Goal: Task Accomplishment & Management: Complete application form

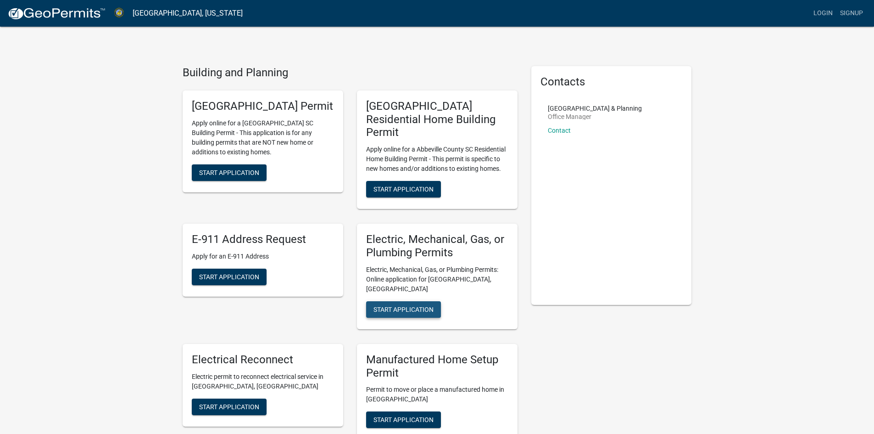
click at [425, 305] on span "Start Application" at bounding box center [404, 308] width 60 height 7
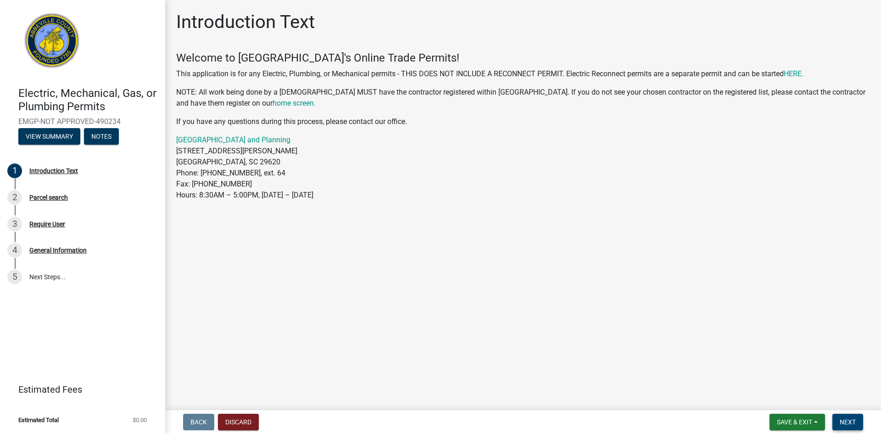
click at [838, 419] on button "Next" at bounding box center [847, 421] width 31 height 17
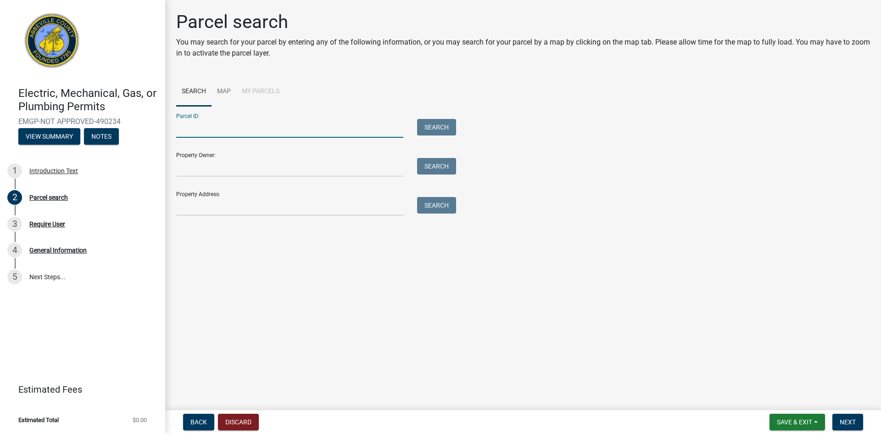
click at [297, 123] on input "Parcel ID:" at bounding box center [289, 128] width 227 height 19
click at [276, 162] on input "Property Owner:" at bounding box center [289, 167] width 227 height 19
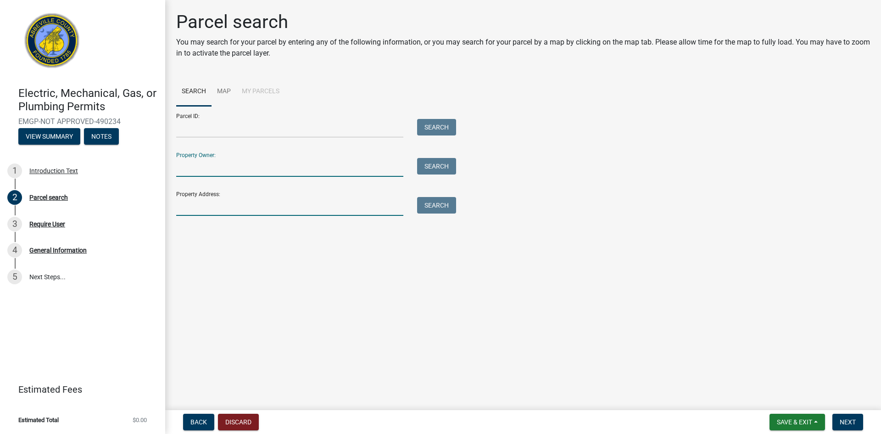
click at [274, 207] on input "Property Address:" at bounding box center [289, 206] width 227 height 19
click at [273, 166] on input "Property Owner:" at bounding box center [289, 167] width 227 height 19
type input "Jason Investments"
click at [285, 199] on input "Property Address:" at bounding box center [289, 206] width 227 height 19
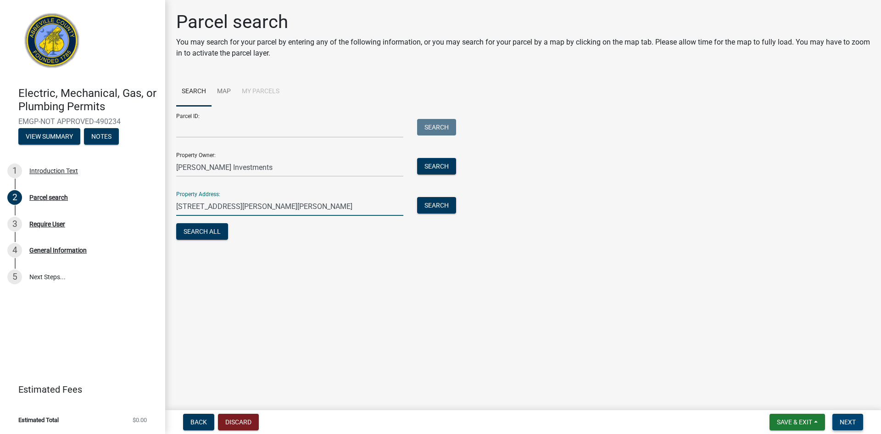
type input "215 Burton Drive Calhoun Falls"
click at [846, 419] on span "Next" at bounding box center [848, 421] width 16 height 7
click at [475, 315] on main "Parcel search You may search for your parcel by entering any of the following i…" at bounding box center [523, 203] width 716 height 406
click at [851, 422] on span "Next" at bounding box center [848, 421] width 16 height 7
click at [214, 230] on button "Search All" at bounding box center [202, 231] width 52 height 17
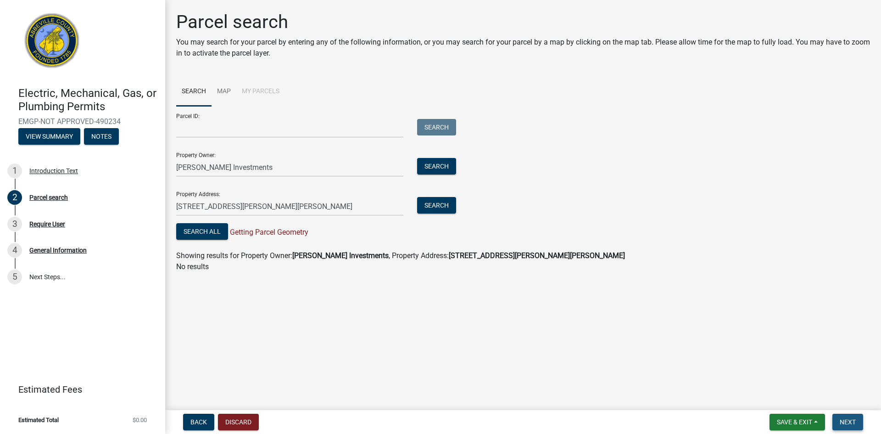
click at [843, 422] on span "Next" at bounding box center [848, 421] width 16 height 7
click at [221, 233] on button "Search All" at bounding box center [202, 231] width 52 height 17
click at [57, 227] on div "Require User" at bounding box center [47, 224] width 36 height 6
drag, startPoint x: 421, startPoint y: 351, endPoint x: 426, endPoint y: 350, distance: 5.2
click at [422, 351] on main "Parcel search You may search for your parcel by entering any of the following i…" at bounding box center [523, 203] width 716 height 406
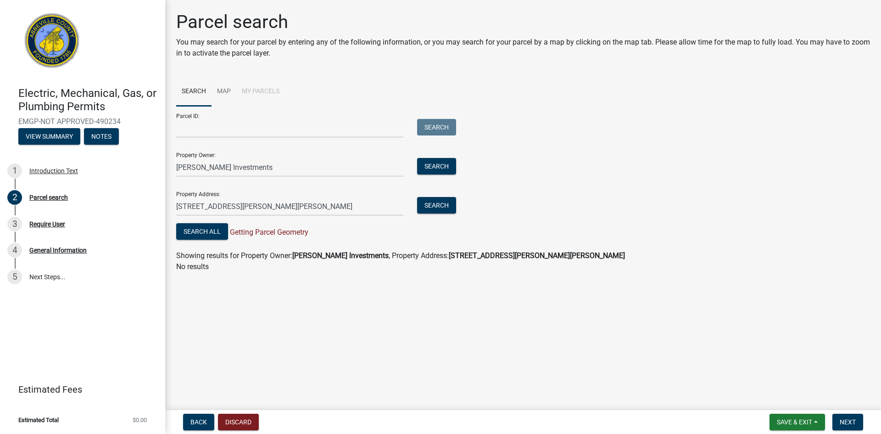
drag, startPoint x: 418, startPoint y: 345, endPoint x: 419, endPoint y: 333, distance: 11.6
click at [424, 339] on main "Parcel search You may search for your parcel by entering any of the following i…" at bounding box center [523, 203] width 716 height 406
click at [229, 90] on link "Map" at bounding box center [224, 91] width 25 height 29
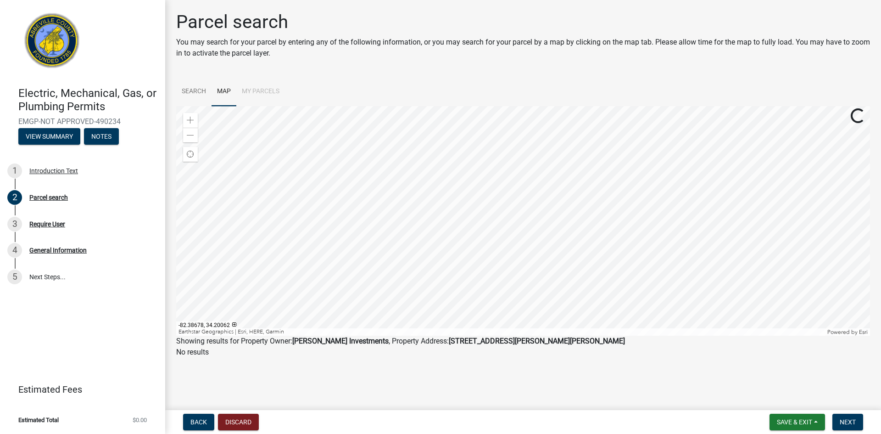
click at [520, 156] on div at bounding box center [523, 220] width 694 height 229
click at [464, 200] on div at bounding box center [523, 220] width 694 height 229
click at [199, 420] on span "Back" at bounding box center [198, 421] width 17 height 7
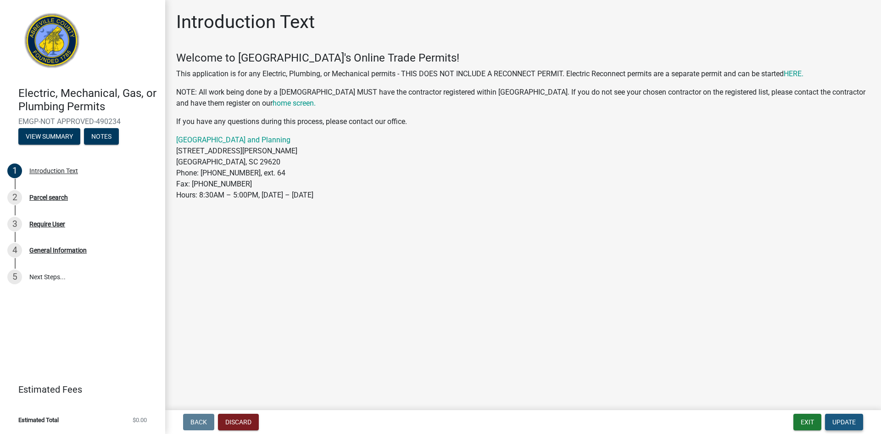
click at [841, 423] on span "Update" at bounding box center [843, 421] width 23 height 7
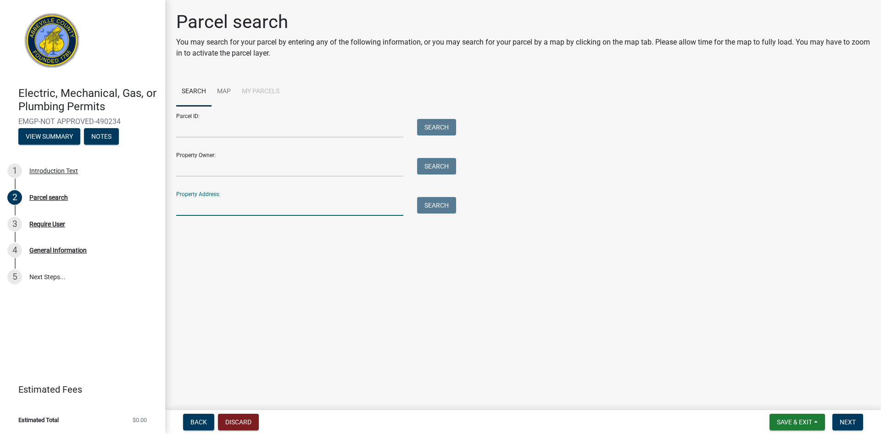
click at [242, 206] on input "Property Address:" at bounding box center [289, 206] width 227 height 19
type input "215 Burton Drive Calhoun Falls"
click at [438, 206] on button "Search" at bounding box center [436, 205] width 39 height 17
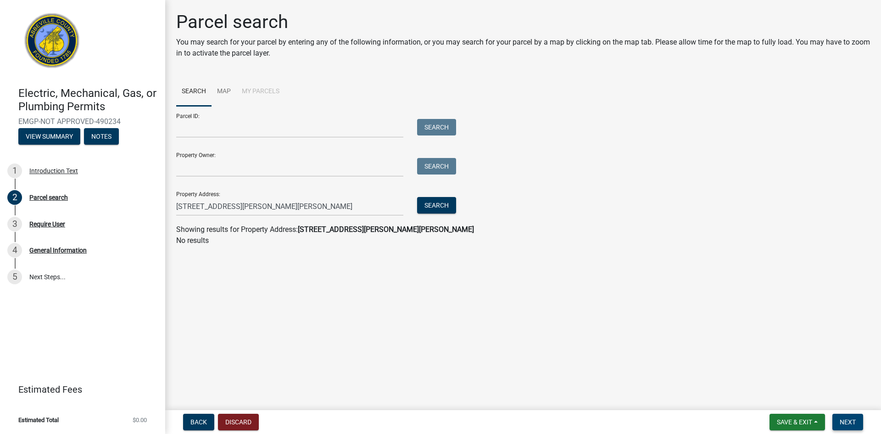
click at [849, 421] on span "Next" at bounding box center [848, 421] width 16 height 7
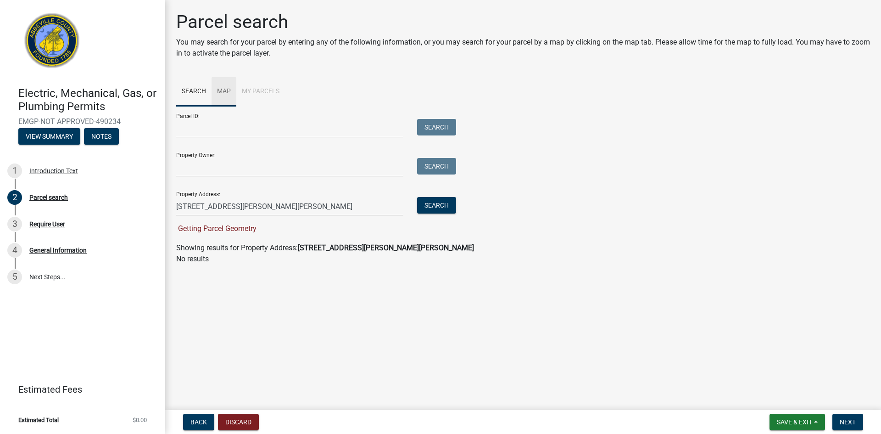
click at [221, 92] on link "Map" at bounding box center [224, 91] width 25 height 29
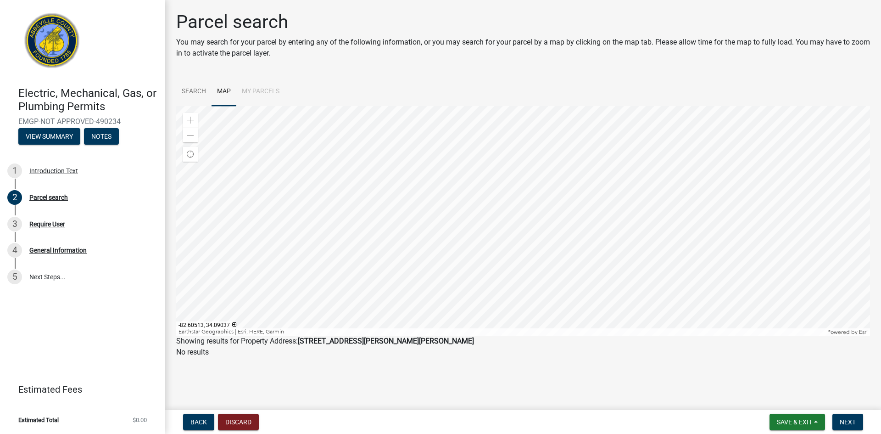
click at [507, 279] on div at bounding box center [523, 220] width 694 height 229
click at [503, 206] on div at bounding box center [523, 220] width 694 height 229
click at [194, 118] on span at bounding box center [190, 120] width 7 height 7
click at [195, 118] on div "Zoom in" at bounding box center [190, 120] width 15 height 15
click at [401, 234] on div at bounding box center [523, 220] width 694 height 229
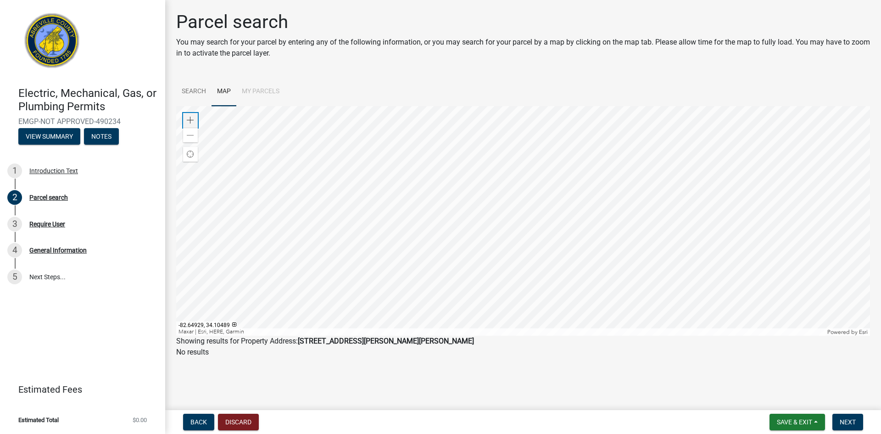
click at [191, 115] on div "Zoom in" at bounding box center [190, 120] width 15 height 15
click at [712, 221] on div at bounding box center [523, 220] width 694 height 229
click at [189, 117] on span at bounding box center [190, 120] width 7 height 7
click at [396, 283] on div at bounding box center [523, 220] width 694 height 229
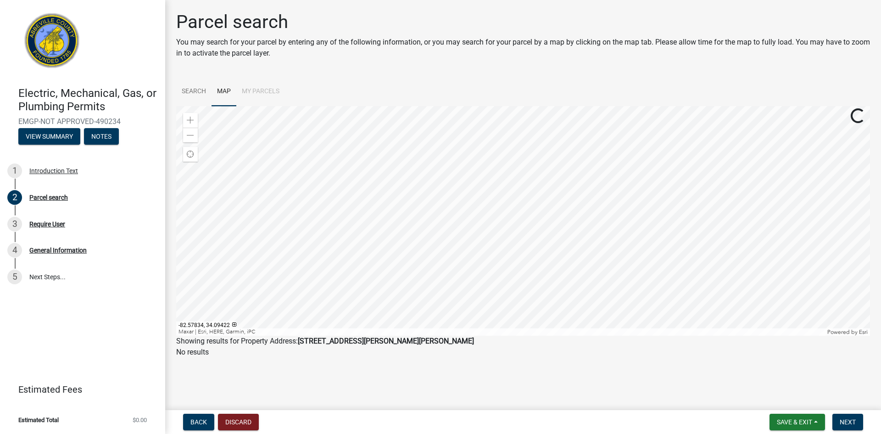
click at [530, 216] on div at bounding box center [523, 220] width 694 height 229
click at [523, 156] on div at bounding box center [523, 220] width 694 height 229
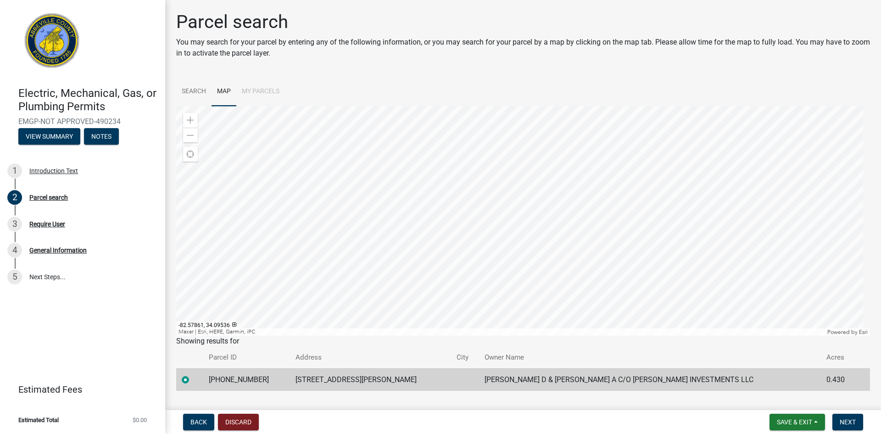
click at [498, 177] on div at bounding box center [523, 220] width 694 height 229
click at [188, 121] on span at bounding box center [190, 120] width 7 height 7
click at [470, 177] on div at bounding box center [523, 220] width 694 height 229
click at [851, 427] on button "Next" at bounding box center [847, 421] width 31 height 17
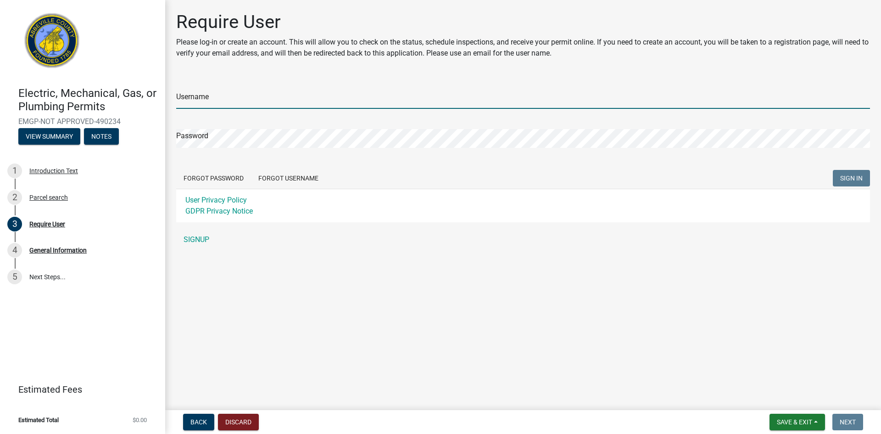
click at [238, 97] on input "Username" at bounding box center [523, 99] width 694 height 19
click at [244, 100] on input "Username" at bounding box center [523, 99] width 694 height 19
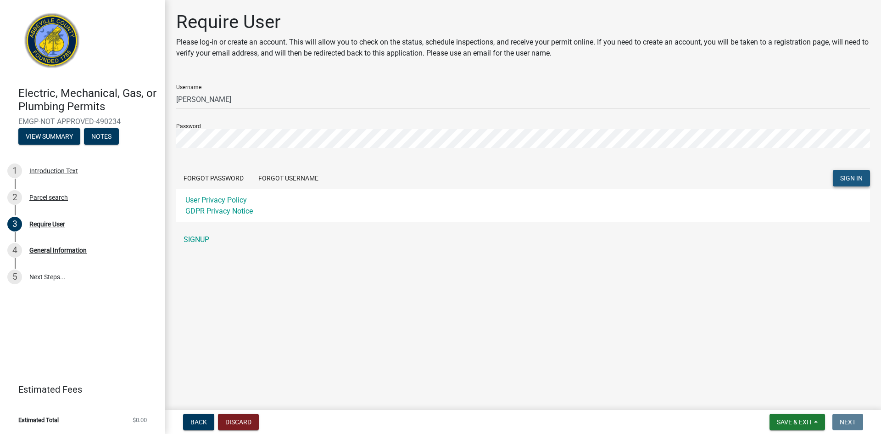
click at [854, 179] on span "SIGN IN" at bounding box center [851, 177] width 22 height 7
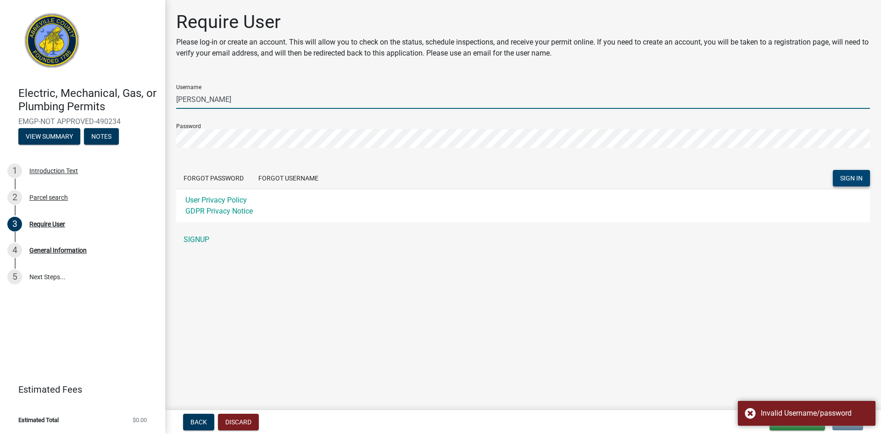
click at [239, 103] on input "[PERSON_NAME]" at bounding box center [523, 99] width 694 height 19
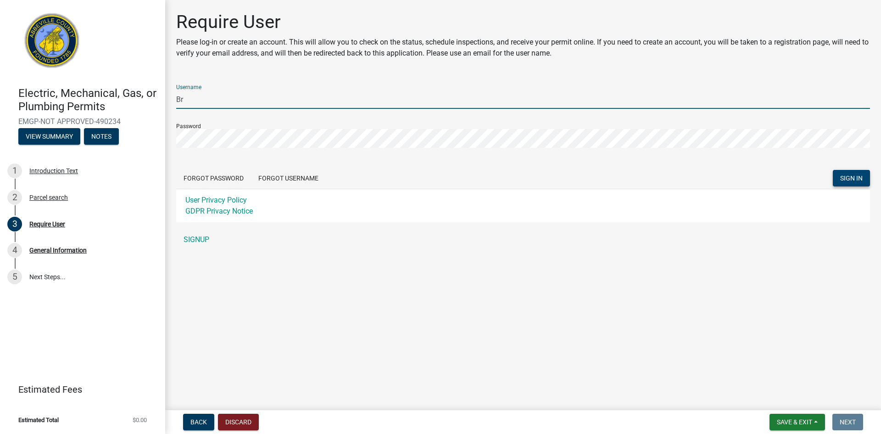
type input "B"
type input "bradydeven"
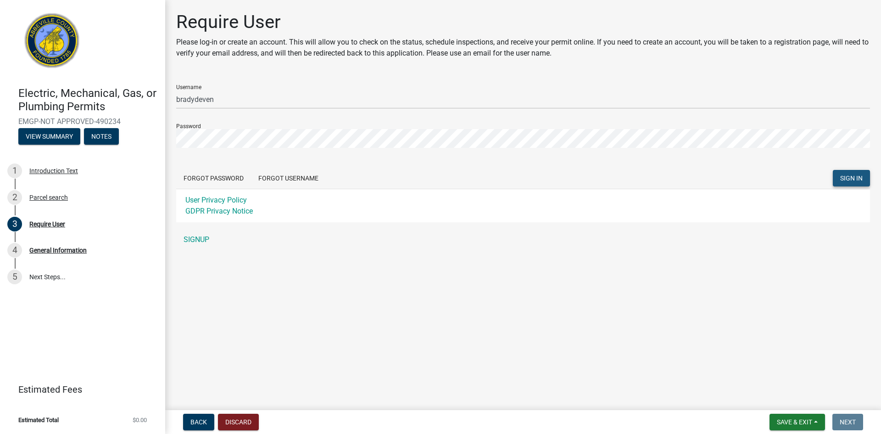
click at [851, 184] on button "SIGN IN" at bounding box center [851, 178] width 37 height 17
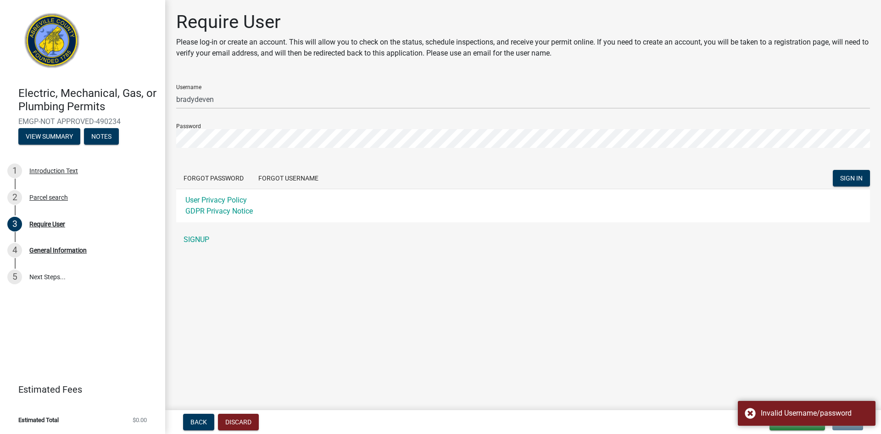
click at [570, 228] on div "Username bradydeven Password Forgot Password Forgot Username SIGN IN User Priva…" at bounding box center [523, 163] width 694 height 172
click at [270, 181] on button "Forgot Username" at bounding box center [288, 178] width 75 height 17
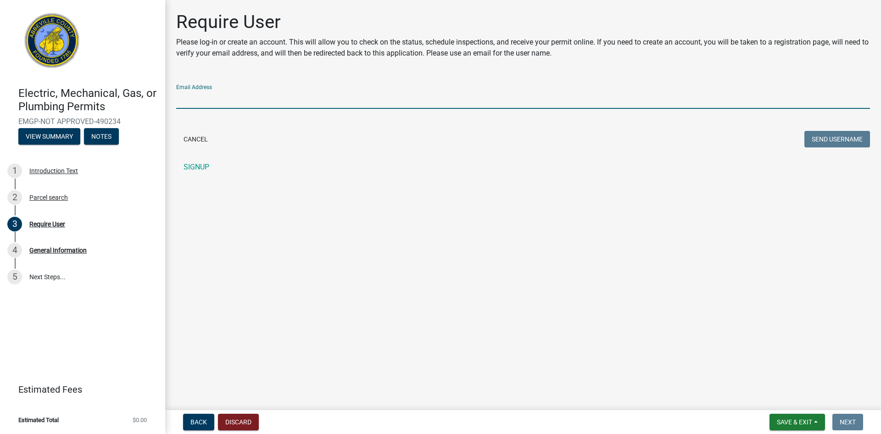
click at [255, 100] on input "Email Address" at bounding box center [523, 99] width 694 height 19
type input "[EMAIL_ADDRESS][DOMAIN_NAME]"
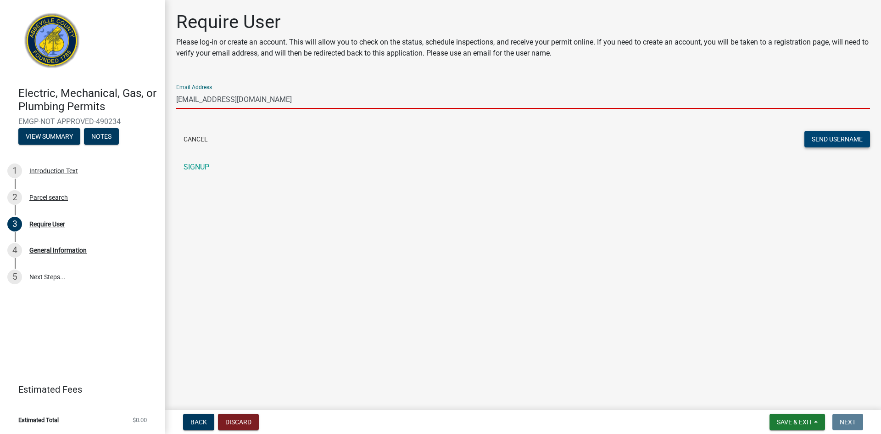
click at [832, 139] on button "Send Username" at bounding box center [837, 139] width 66 height 17
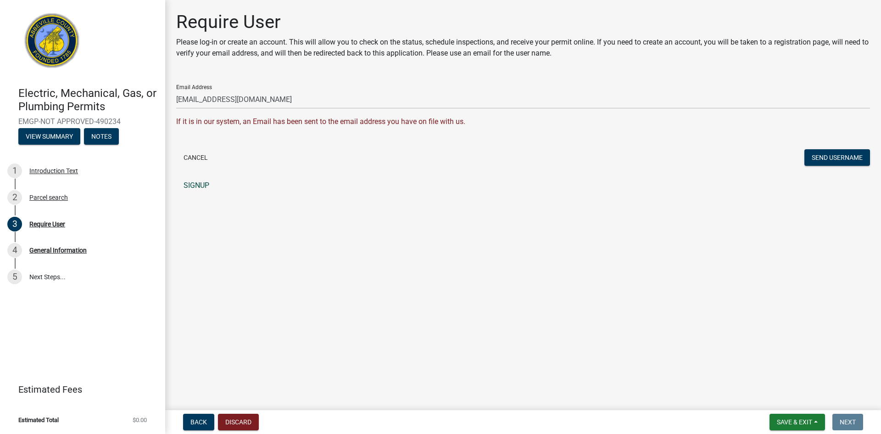
click at [203, 180] on link "SIGNUP" at bounding box center [523, 185] width 694 height 18
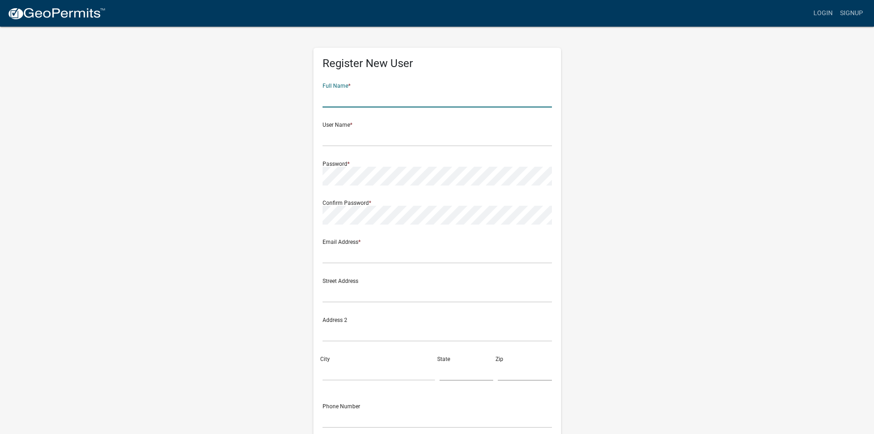
click at [358, 100] on input "text" at bounding box center [437, 98] width 229 height 19
type input "[PERSON_NAME] [PERSON_NAME]"
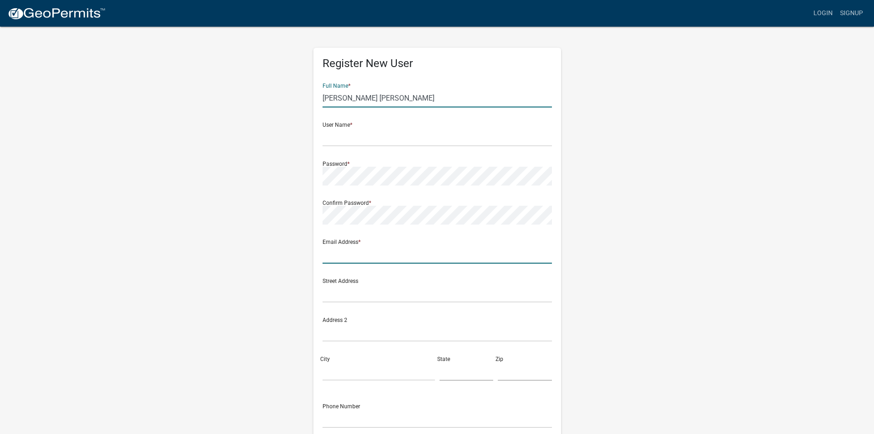
type input "[EMAIL_ADDRESS][DOMAIN_NAME]"
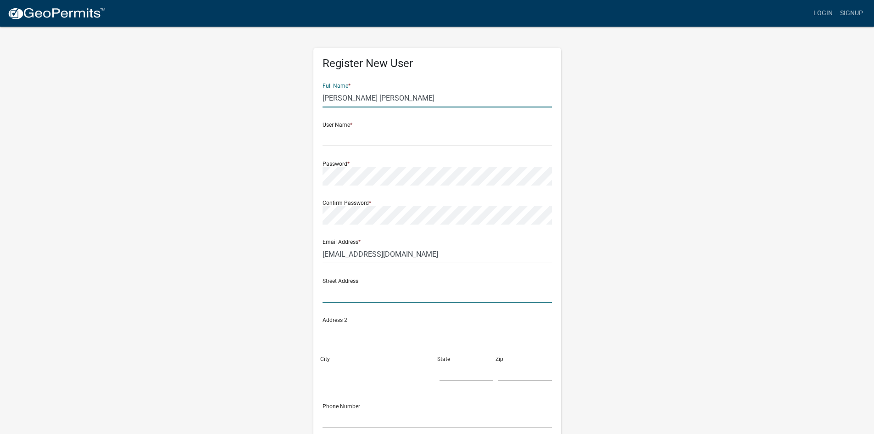
type input "[STREET_ADDRESS][PERSON_NAME]"
type input "NINETY SIX"
type input "SC"
type input "29666"
type input "8643771650"
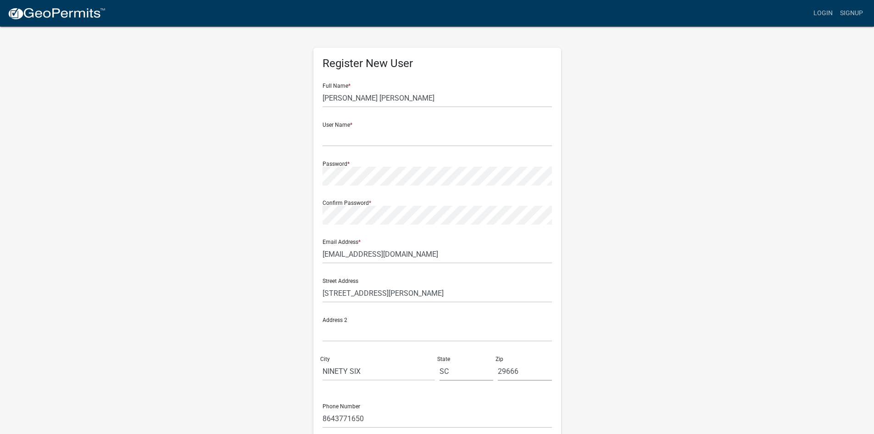
click at [377, 126] on div "User Name *" at bounding box center [437, 131] width 229 height 32
click at [373, 132] on input "text" at bounding box center [437, 137] width 229 height 19
type input "Bradydeven"
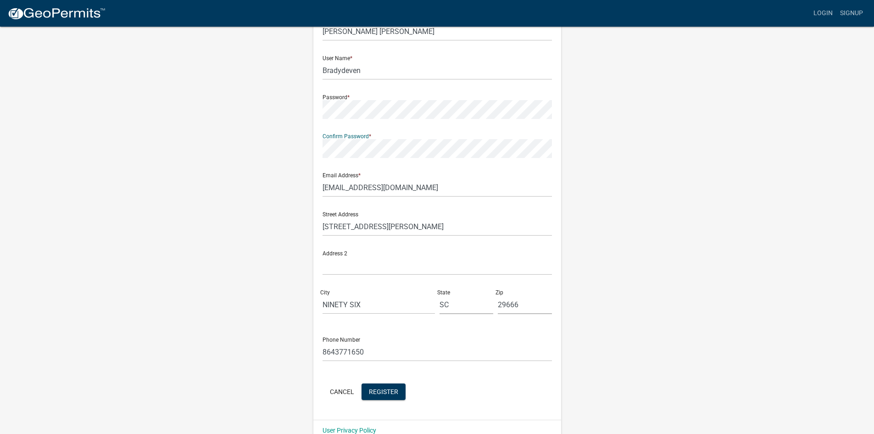
scroll to position [83, 0]
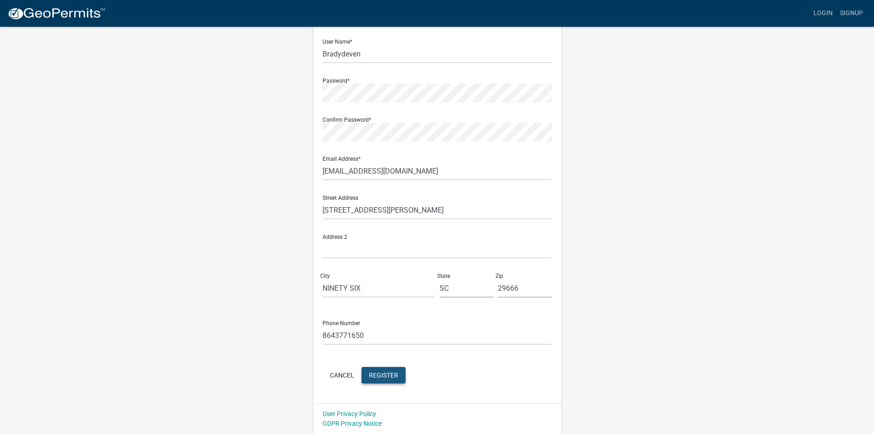
click at [387, 376] on span "Register" at bounding box center [383, 374] width 29 height 7
click at [401, 374] on button "Register" at bounding box center [384, 375] width 44 height 17
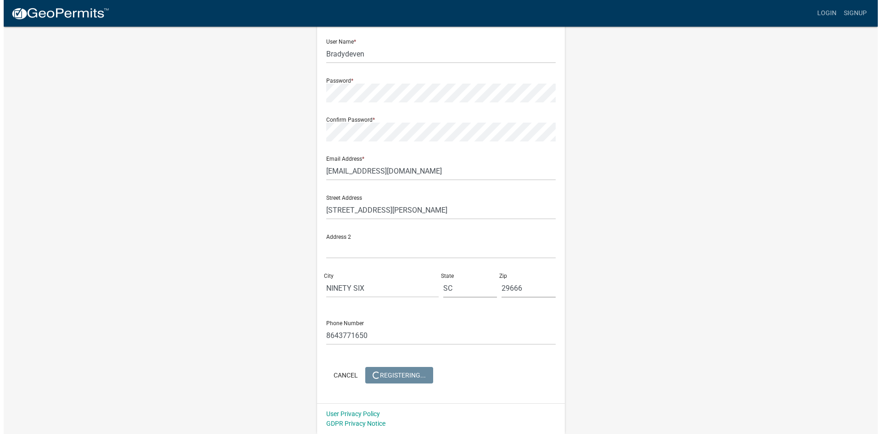
scroll to position [0, 0]
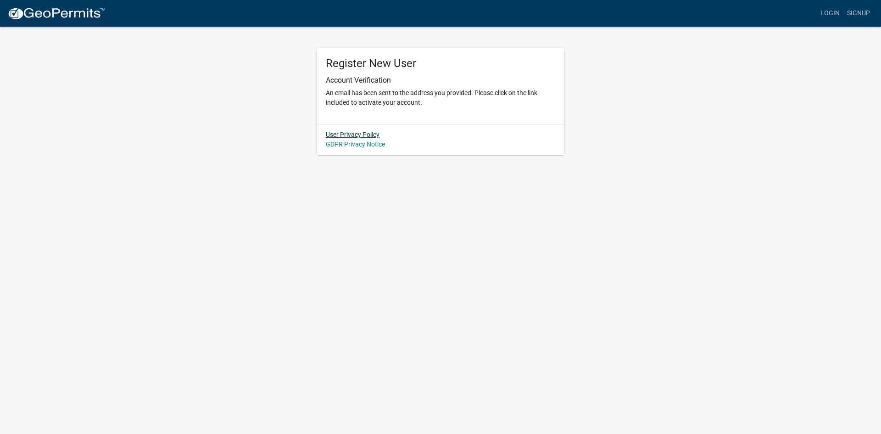
click at [368, 131] on link "User Privacy Policy" at bounding box center [353, 134] width 54 height 7
click at [349, 142] on link "GDPR Privacy Notice" at bounding box center [355, 143] width 59 height 7
click at [374, 134] on link "User Privacy Policy" at bounding box center [353, 134] width 54 height 7
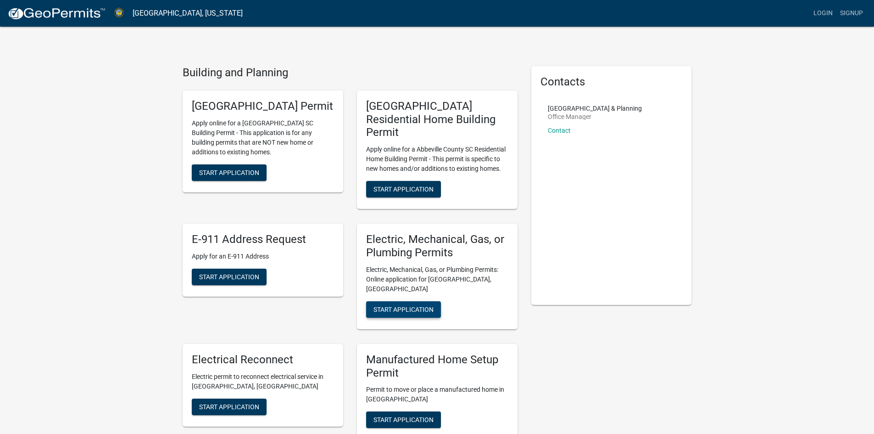
click at [416, 305] on span "Start Application" at bounding box center [404, 308] width 60 height 7
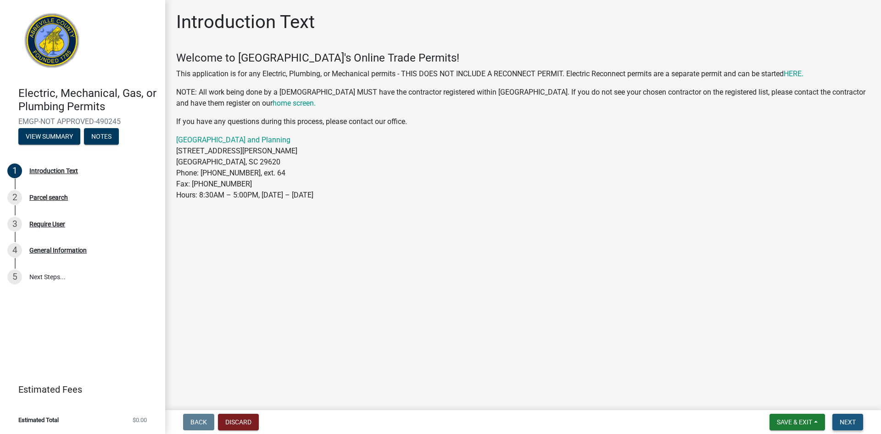
click at [853, 421] on span "Next" at bounding box center [848, 421] width 16 height 7
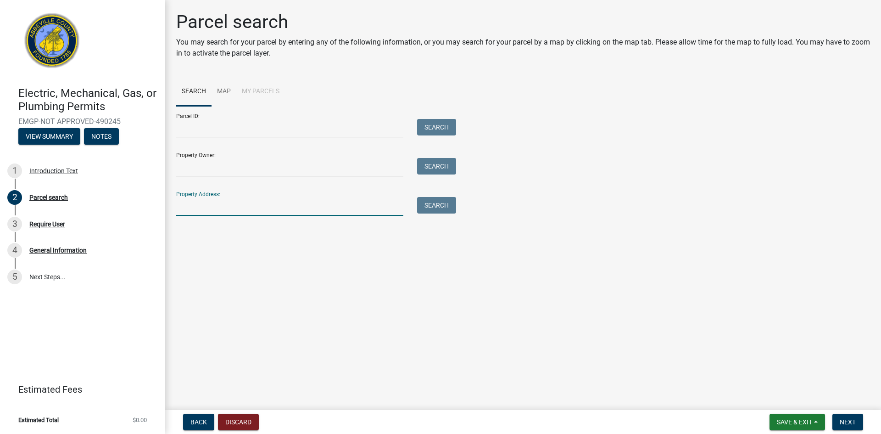
click at [383, 207] on input "Property Address:" at bounding box center [289, 206] width 227 height 19
type input "[STREET_ADDRESS][PERSON_NAME][PERSON_NAME]"
click at [850, 427] on button "Next" at bounding box center [847, 421] width 31 height 17
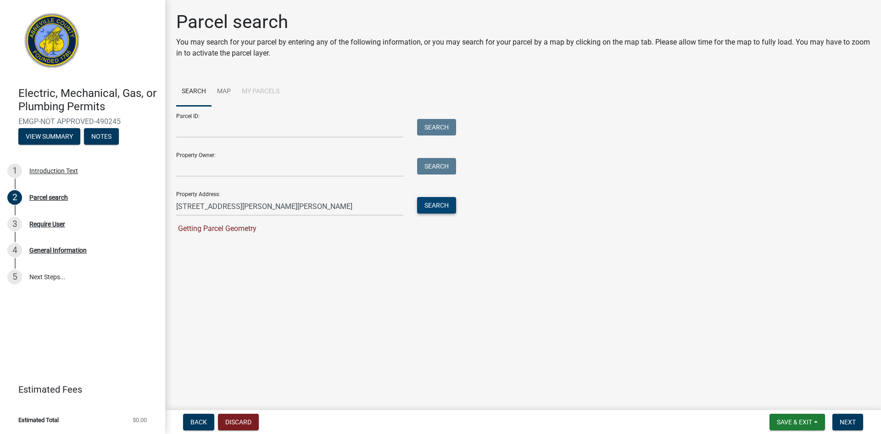
click at [441, 211] on button "Search" at bounding box center [436, 205] width 39 height 17
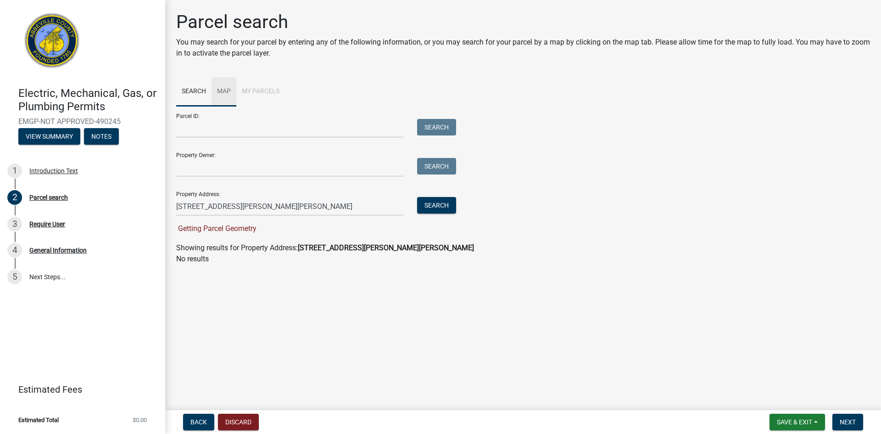
click at [224, 88] on link "Map" at bounding box center [224, 91] width 25 height 29
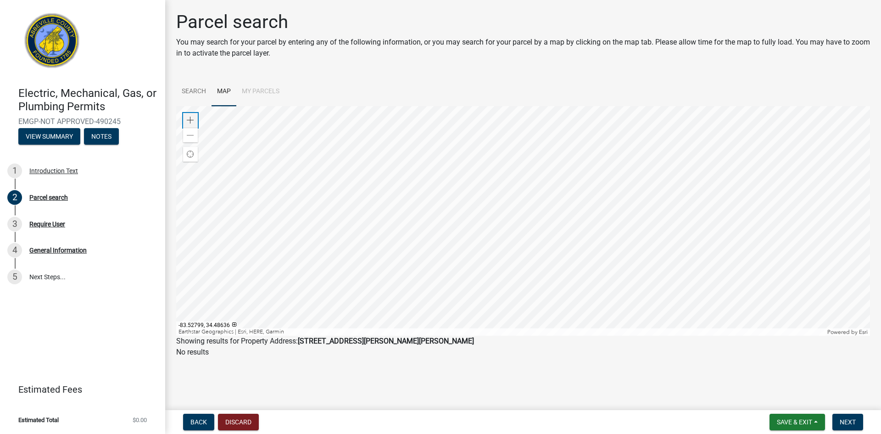
click at [190, 118] on span at bounding box center [190, 120] width 7 height 7
click at [525, 148] on div at bounding box center [523, 220] width 694 height 229
click at [187, 119] on span at bounding box center [190, 120] width 7 height 7
click at [666, 250] on div at bounding box center [523, 220] width 694 height 229
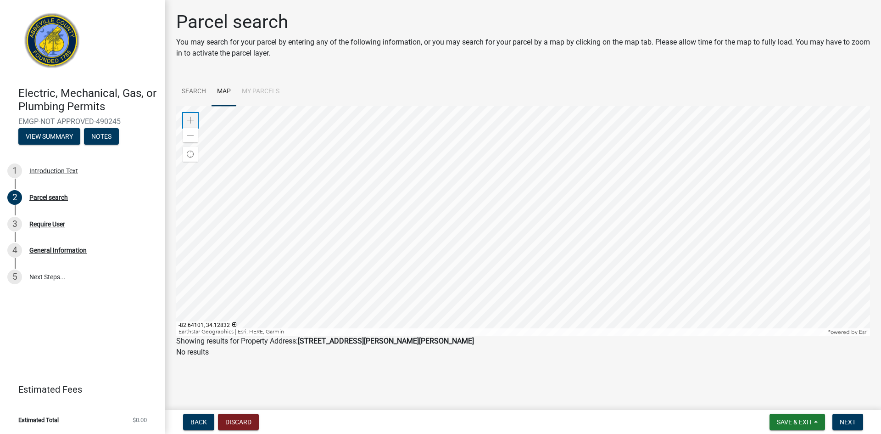
click at [189, 120] on span at bounding box center [190, 120] width 7 height 7
click at [627, 187] on div at bounding box center [523, 220] width 694 height 229
click at [189, 114] on div "Zoom in" at bounding box center [190, 120] width 15 height 15
click at [608, 301] on div at bounding box center [523, 220] width 694 height 229
click at [563, 267] on div at bounding box center [523, 220] width 694 height 229
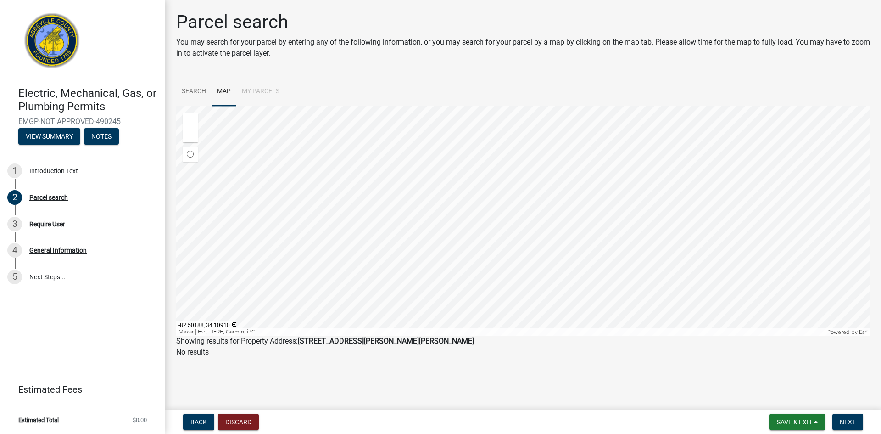
click at [617, 199] on div at bounding box center [523, 220] width 694 height 229
click at [619, 251] on div at bounding box center [523, 220] width 694 height 229
click at [187, 135] on span at bounding box center [190, 135] width 7 height 7
click at [704, 199] on div at bounding box center [523, 220] width 694 height 229
click at [186, 120] on div "Zoom in" at bounding box center [190, 120] width 15 height 15
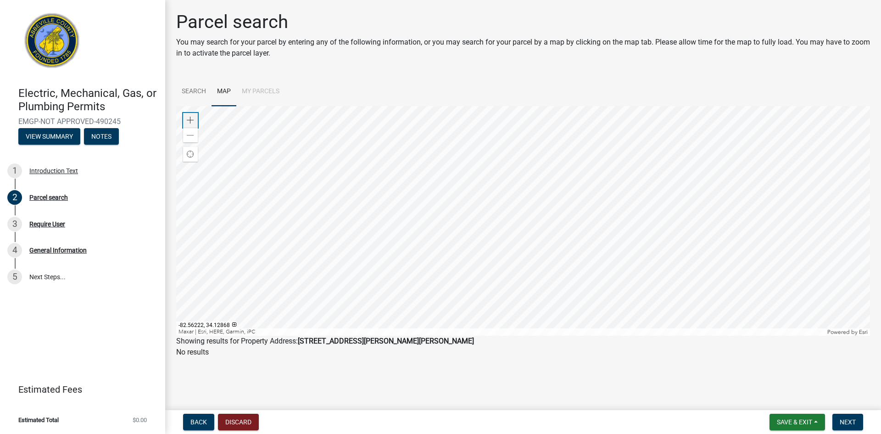
click at [186, 120] on div "Zoom in" at bounding box center [190, 120] width 15 height 15
click at [558, 164] on div at bounding box center [523, 220] width 694 height 229
click at [451, 173] on div at bounding box center [523, 220] width 694 height 229
click at [542, 178] on div at bounding box center [523, 220] width 694 height 229
click at [548, 213] on div at bounding box center [523, 220] width 694 height 229
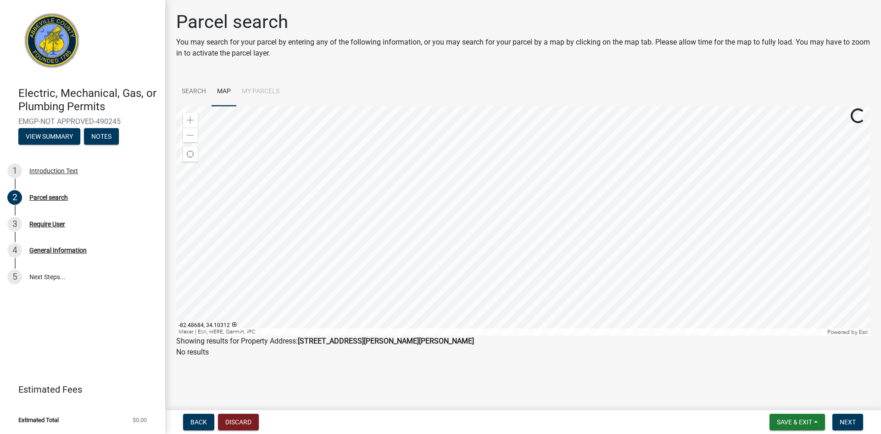
click at [527, 228] on div at bounding box center [523, 220] width 694 height 229
click at [424, 263] on div at bounding box center [523, 220] width 694 height 229
click at [672, 245] on div at bounding box center [523, 220] width 694 height 229
click at [711, 206] on div at bounding box center [523, 220] width 694 height 229
click at [620, 282] on div at bounding box center [523, 220] width 694 height 229
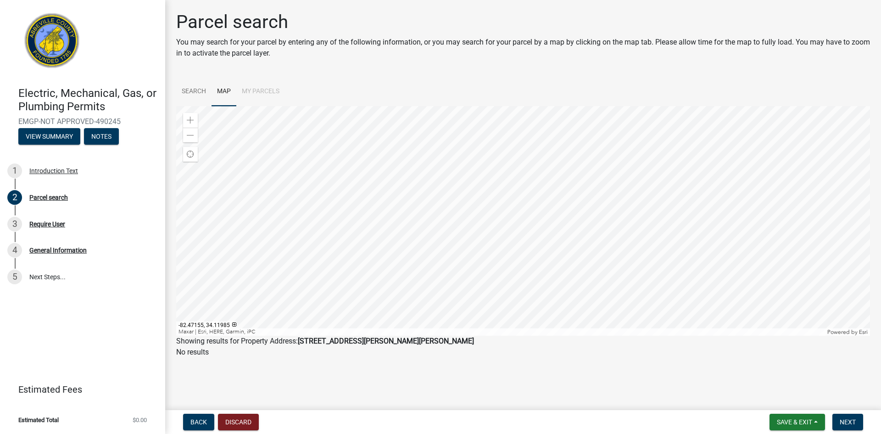
click at [601, 244] on div at bounding box center [523, 220] width 694 height 229
click at [570, 213] on div at bounding box center [523, 220] width 694 height 229
click at [683, 213] on div at bounding box center [523, 220] width 694 height 229
click at [189, 117] on span at bounding box center [190, 120] width 7 height 7
click at [695, 180] on div at bounding box center [523, 220] width 694 height 229
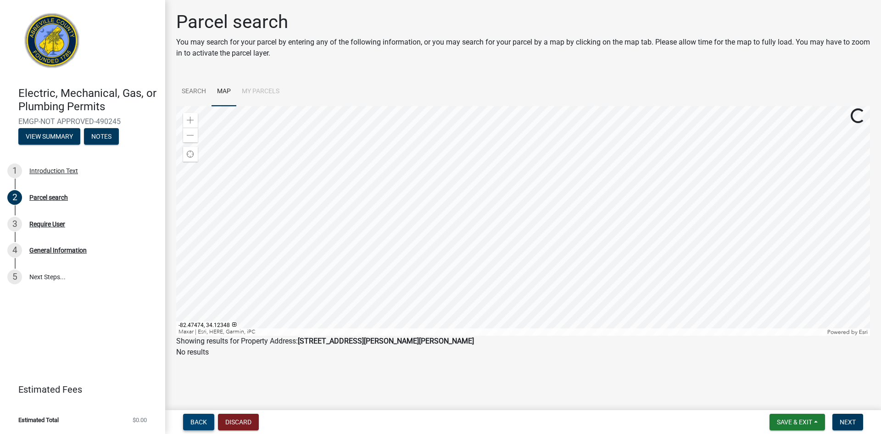
click at [198, 421] on span "Back" at bounding box center [198, 421] width 17 height 7
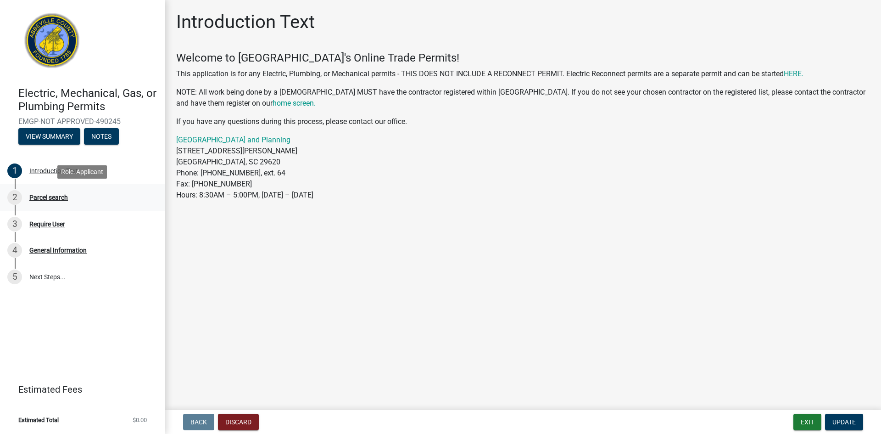
click at [34, 198] on div "Parcel search" at bounding box center [48, 197] width 39 height 6
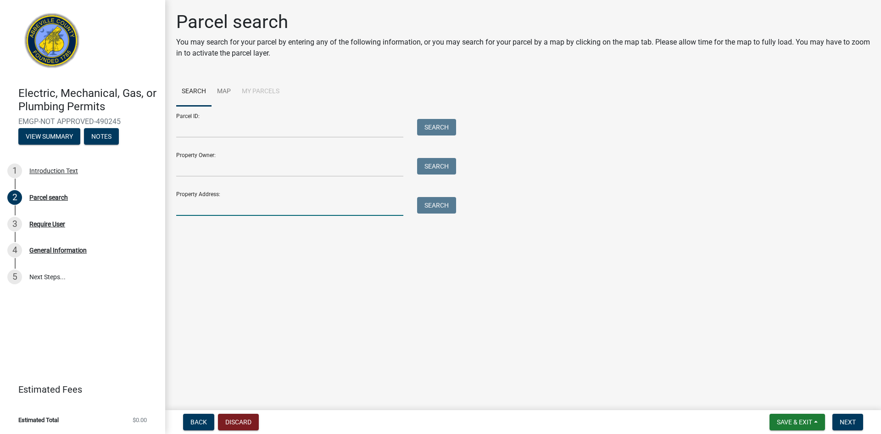
click at [271, 201] on input "Property Address:" at bounding box center [289, 206] width 227 height 19
type input "215 Burton Drive Calhoun Falls"
click at [849, 429] on button "Next" at bounding box center [847, 421] width 31 height 17
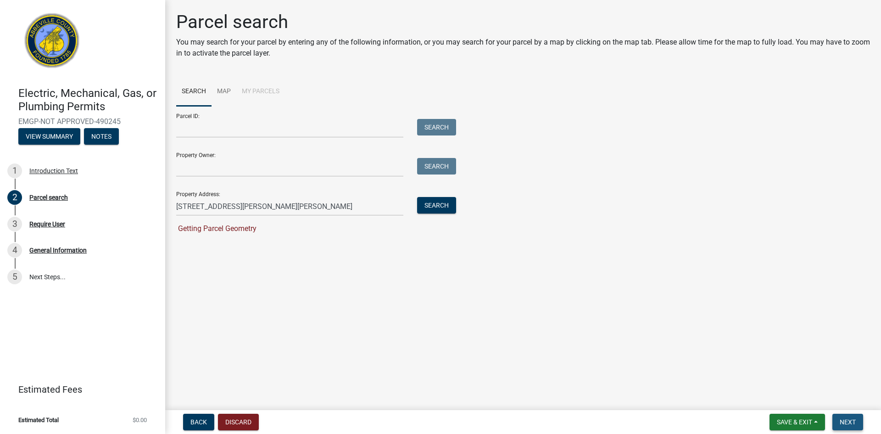
click at [851, 421] on span "Next" at bounding box center [848, 421] width 16 height 7
click at [433, 203] on button "Search" at bounding box center [436, 205] width 39 height 17
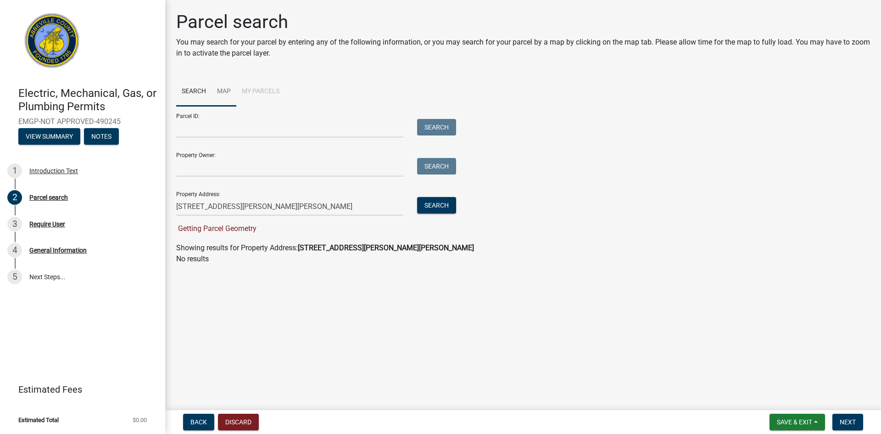
click at [218, 93] on link "Map" at bounding box center [224, 91] width 25 height 29
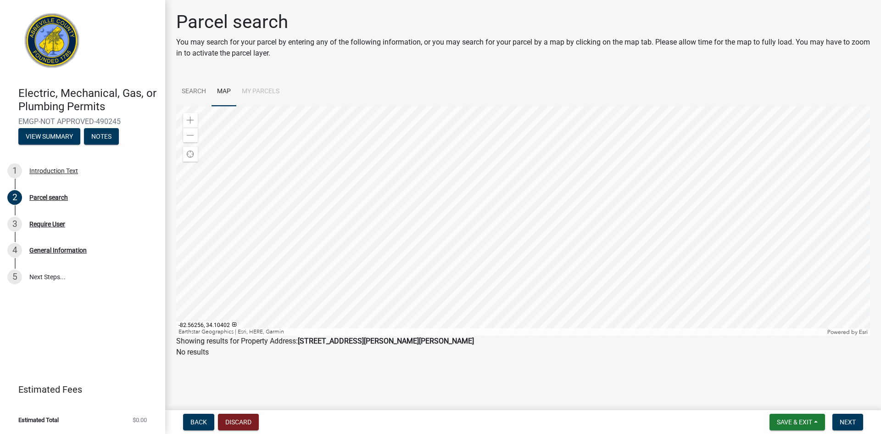
click at [521, 273] on div at bounding box center [523, 220] width 694 height 229
click at [515, 248] on div at bounding box center [523, 220] width 694 height 229
click at [468, 266] on div at bounding box center [523, 220] width 694 height 229
click at [194, 122] on div "Zoom in" at bounding box center [190, 120] width 15 height 15
click at [465, 229] on div at bounding box center [523, 220] width 694 height 229
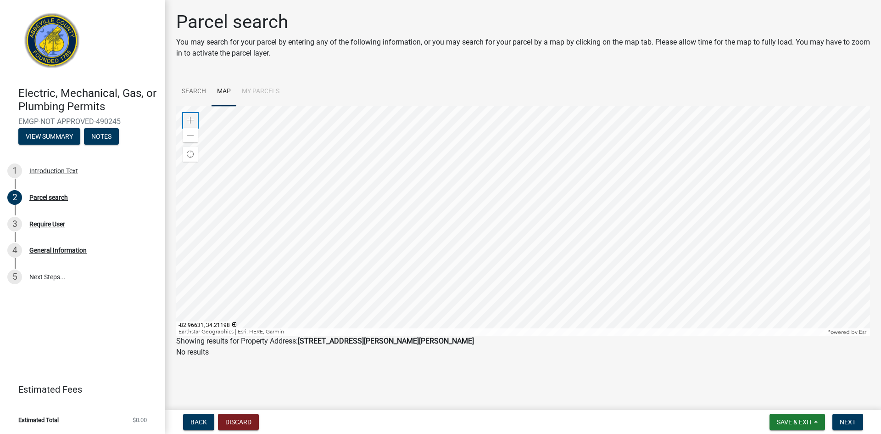
click at [188, 120] on span at bounding box center [190, 120] width 7 height 7
click at [335, 265] on div at bounding box center [523, 220] width 694 height 229
click at [187, 121] on span at bounding box center [190, 120] width 7 height 7
click at [408, 213] on div at bounding box center [523, 220] width 694 height 229
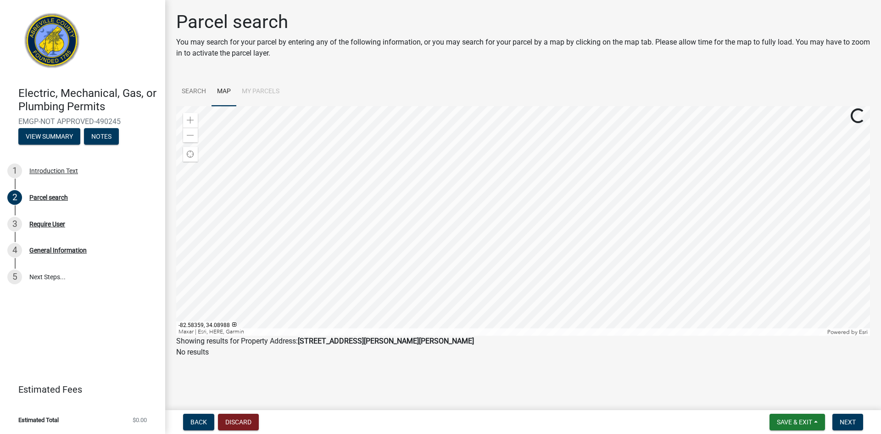
click at [356, 242] on div at bounding box center [523, 220] width 694 height 229
click at [432, 231] on div at bounding box center [523, 220] width 694 height 229
click at [194, 120] on div "Zoom in" at bounding box center [190, 120] width 15 height 15
click at [409, 258] on div at bounding box center [523, 220] width 694 height 229
click at [558, 157] on div at bounding box center [523, 220] width 694 height 229
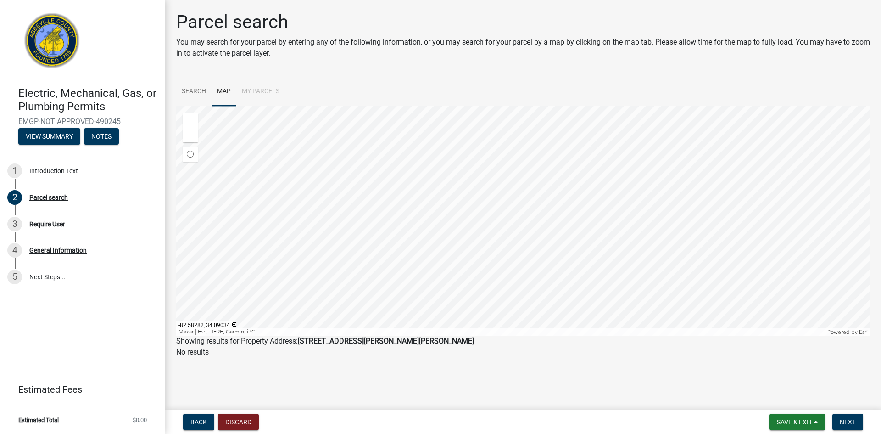
click at [566, 282] on div at bounding box center [523, 220] width 694 height 229
click at [188, 122] on span at bounding box center [190, 120] width 7 height 7
click at [476, 218] on div at bounding box center [523, 220] width 694 height 229
click at [527, 195] on div at bounding box center [523, 220] width 694 height 229
click at [188, 118] on span at bounding box center [190, 120] width 7 height 7
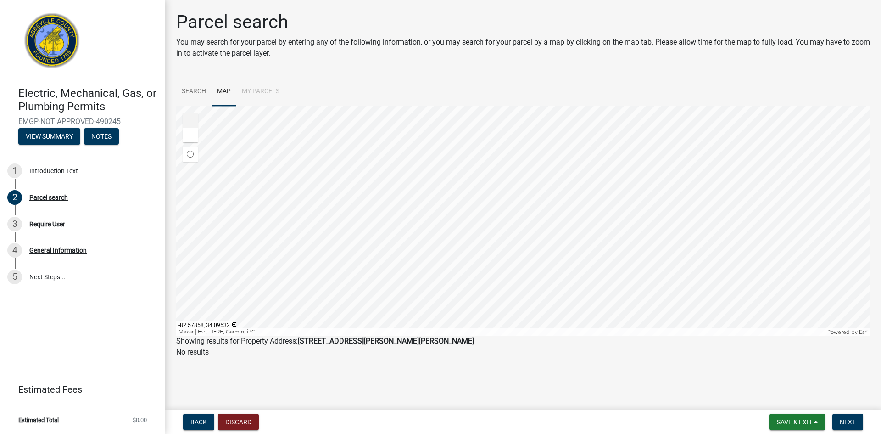
click at [563, 136] on div at bounding box center [523, 220] width 694 height 229
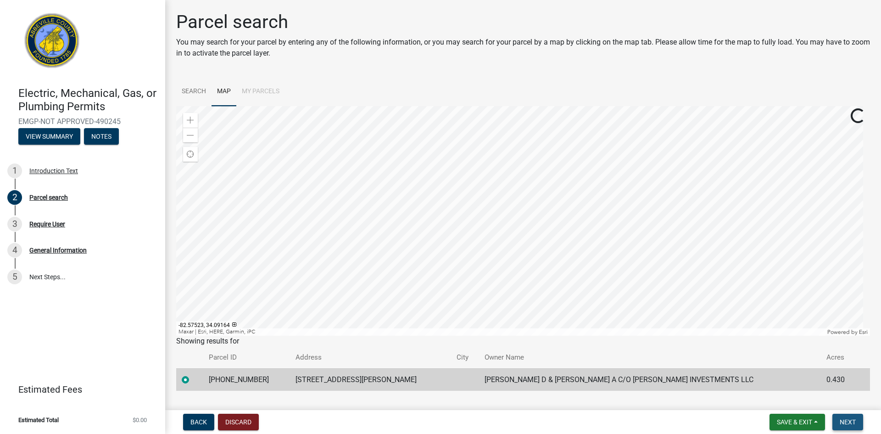
click at [854, 423] on span "Next" at bounding box center [848, 421] width 16 height 7
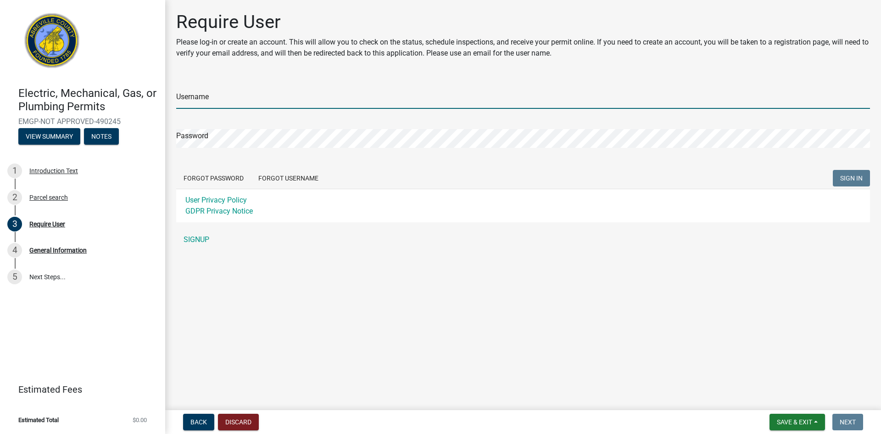
type input "Bradydeven"
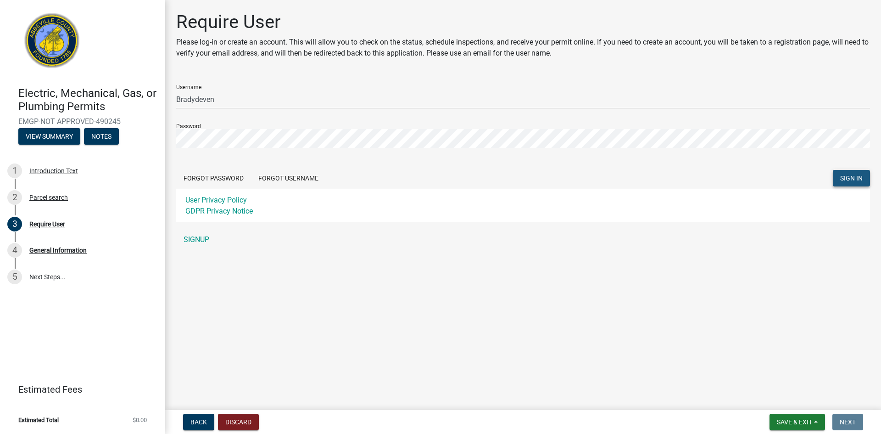
click at [848, 179] on span "SIGN IN" at bounding box center [851, 177] width 22 height 7
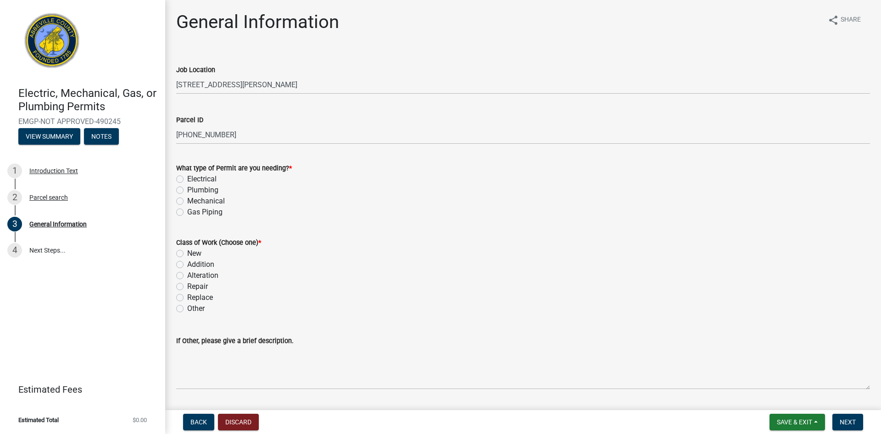
click at [187, 181] on label "Electrical" at bounding box center [201, 178] width 29 height 11
click at [187, 179] on input "Electrical" at bounding box center [190, 176] width 6 height 6
radio input "true"
click at [187, 275] on label "Alteration" at bounding box center [202, 275] width 31 height 11
click at [187, 275] on input "Alteration" at bounding box center [190, 273] width 6 height 6
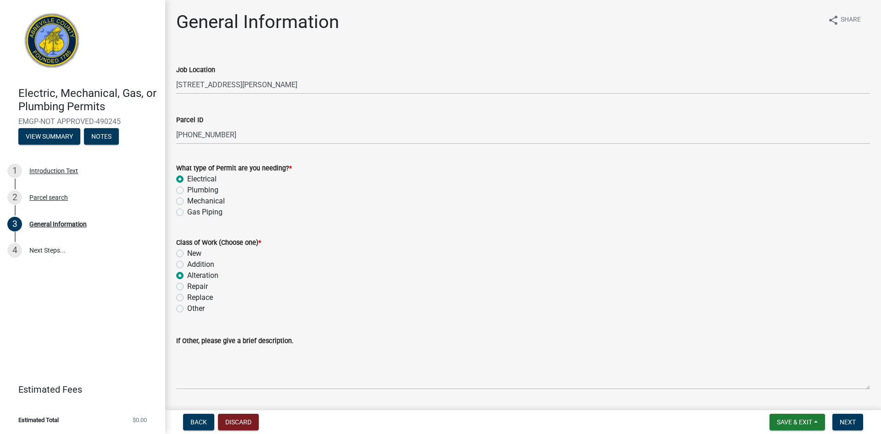
radio input "true"
click at [187, 297] on label "Replace" at bounding box center [200, 297] width 26 height 11
click at [187, 297] on input "Replace" at bounding box center [190, 295] width 6 height 6
radio input "true"
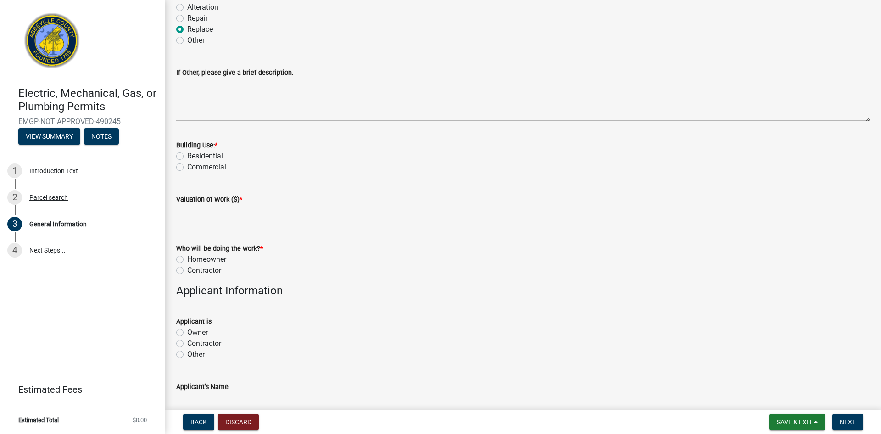
scroll to position [275, 0]
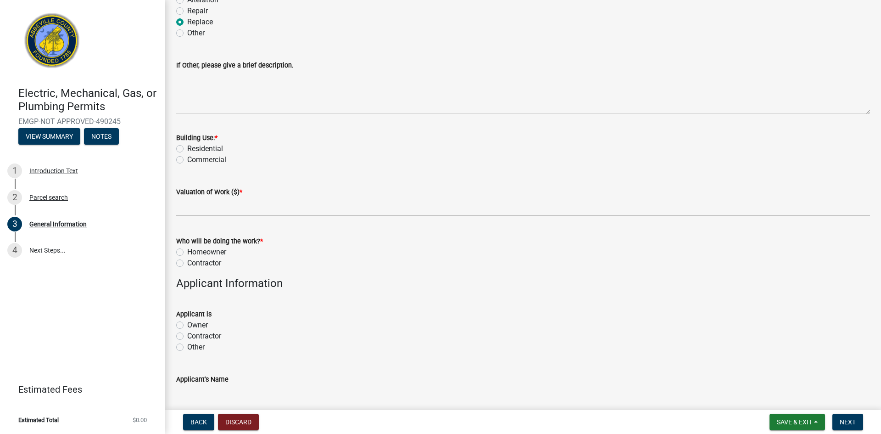
click at [187, 149] on label "Residential" at bounding box center [205, 148] width 36 height 11
click at [187, 149] on input "Residential" at bounding box center [190, 146] width 6 height 6
radio input "true"
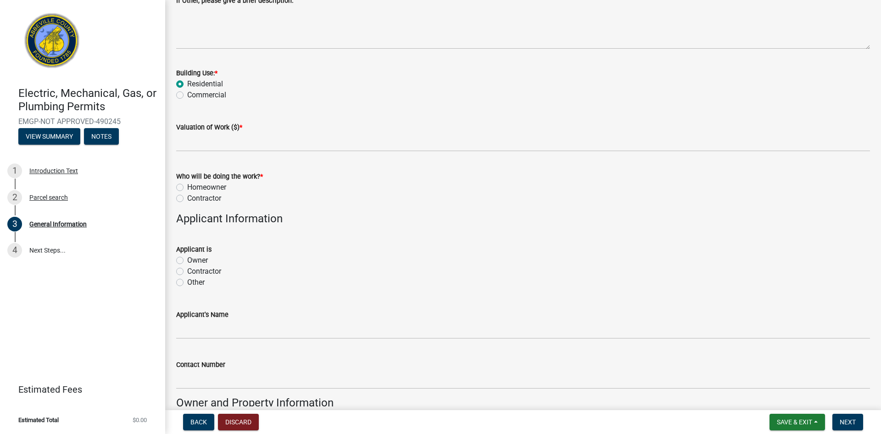
scroll to position [367, 0]
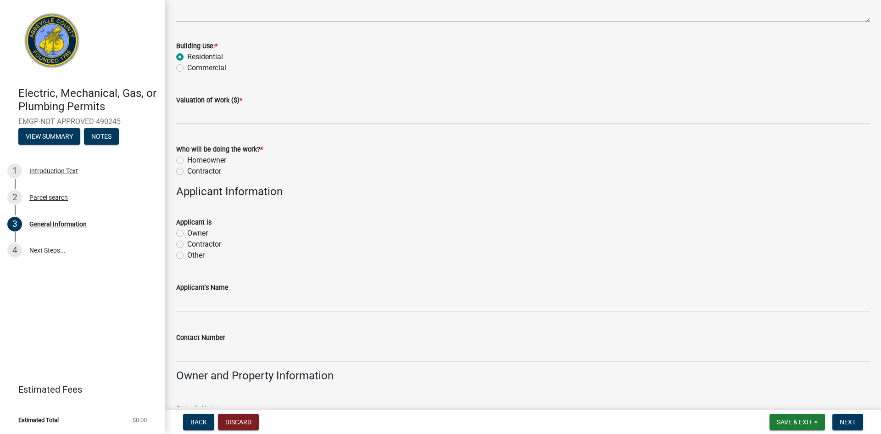
click at [187, 170] on label "Contractor" at bounding box center [204, 171] width 34 height 11
click at [187, 170] on input "Contractor" at bounding box center [190, 169] width 6 height 6
radio input "true"
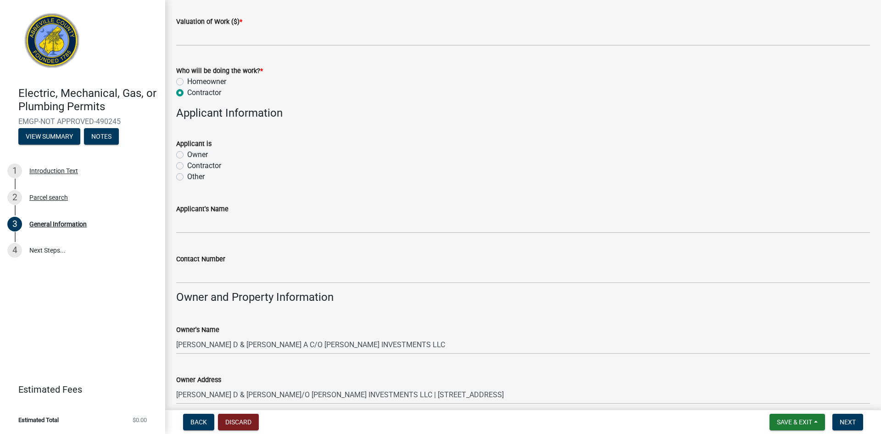
scroll to position [459, 0]
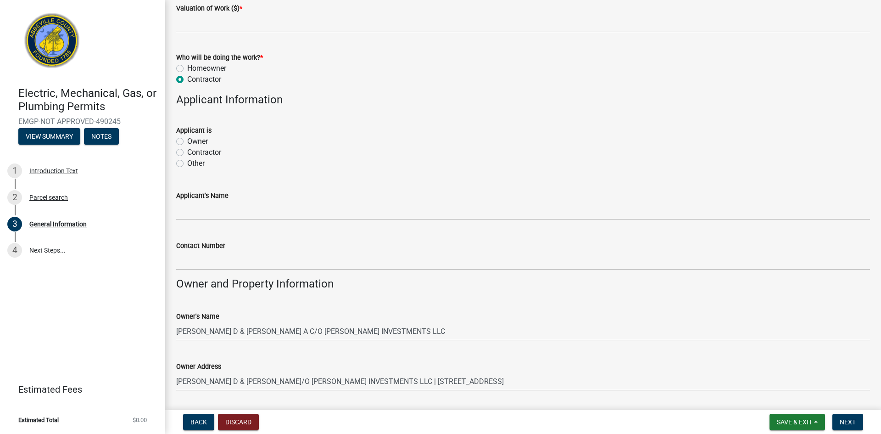
click at [187, 155] on label "Contractor" at bounding box center [204, 152] width 34 height 11
click at [187, 153] on input "Contractor" at bounding box center [190, 150] width 6 height 6
radio input "true"
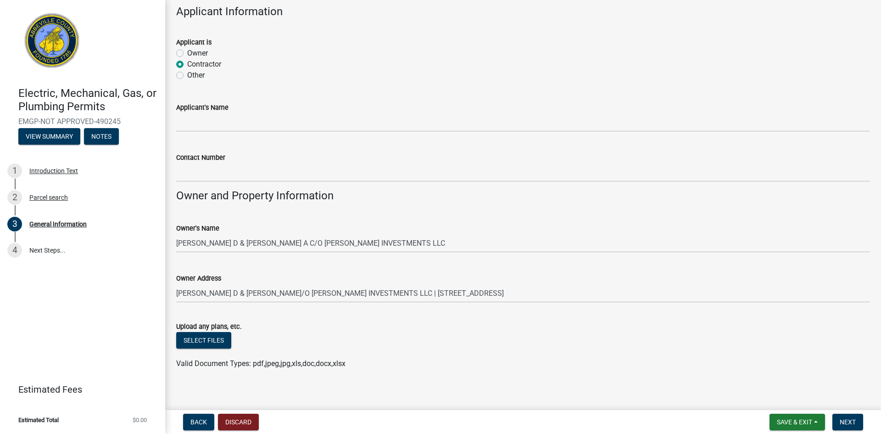
scroll to position [551, 0]
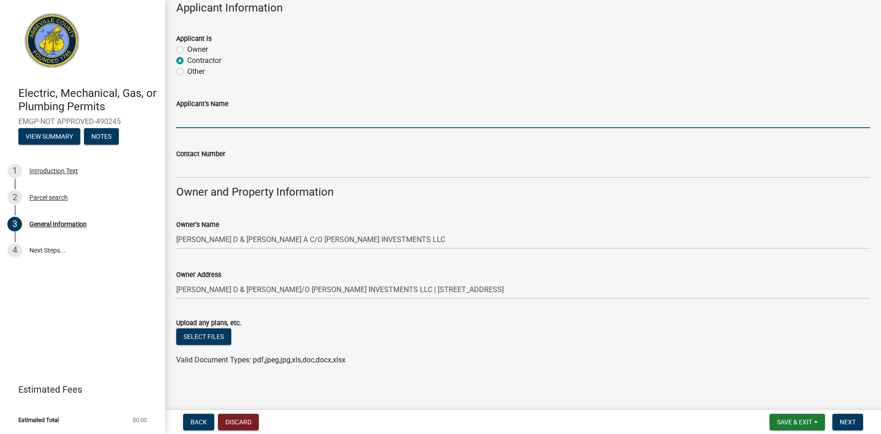
click at [255, 119] on input "Applicant's Name" at bounding box center [523, 118] width 694 height 19
type input "[PERSON_NAME] [PERSON_NAME]"
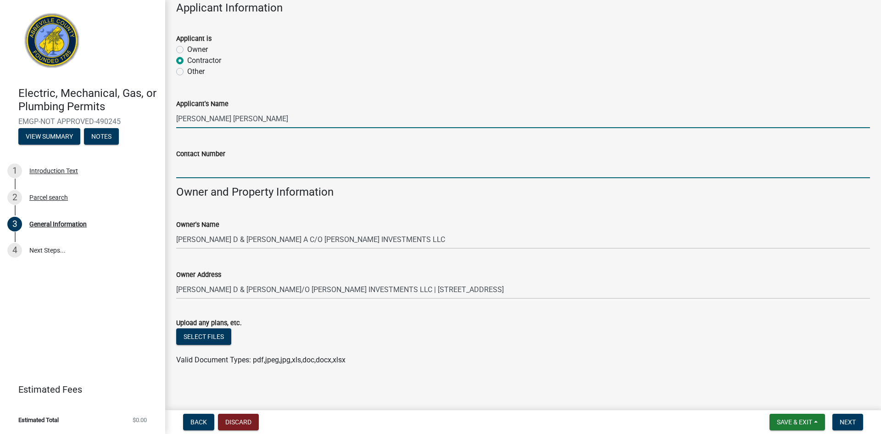
type input "8643771650"
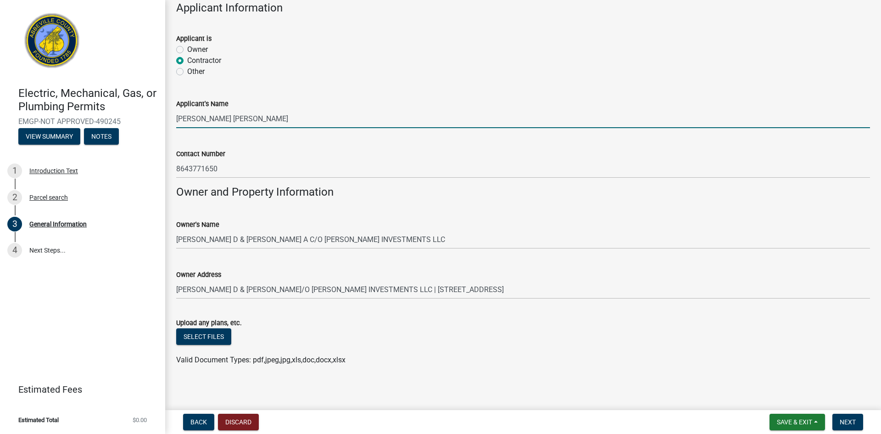
scroll to position [554, 0]
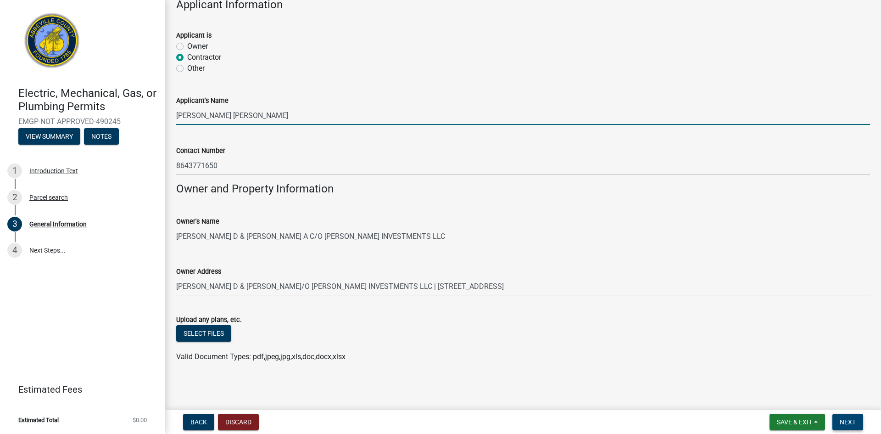
click at [842, 423] on span "Next" at bounding box center [848, 421] width 16 height 7
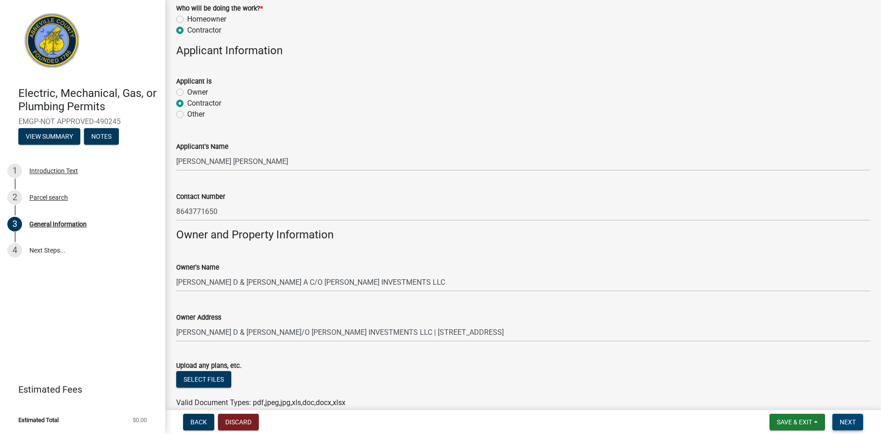
scroll to position [572, 0]
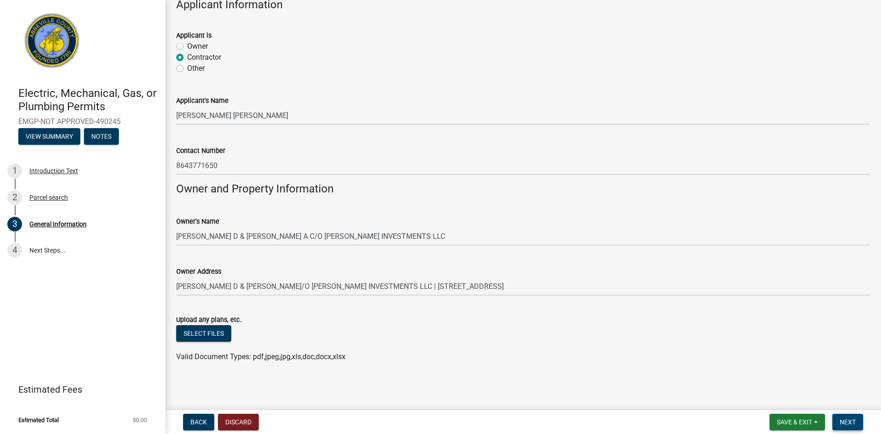
click at [849, 424] on span "Next" at bounding box center [848, 421] width 16 height 7
click at [96, 392] on link "Estimated Fees" at bounding box center [78, 389] width 143 height 18
click at [80, 390] on link "Estimated Fees" at bounding box center [78, 389] width 143 height 18
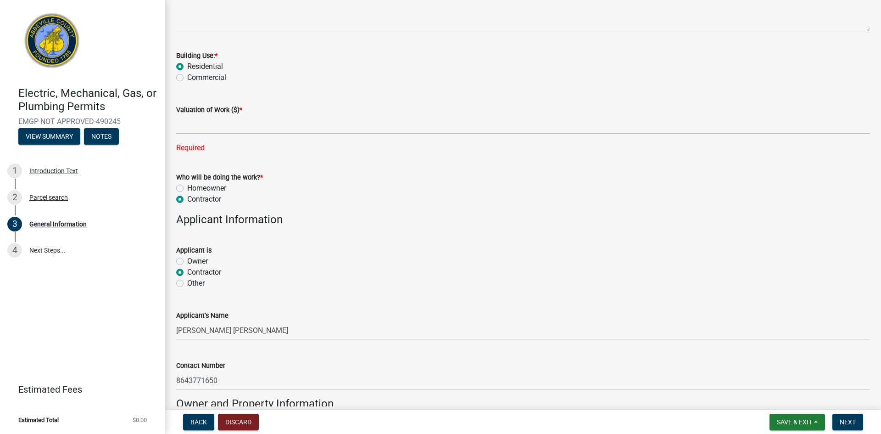
scroll to position [343, 0]
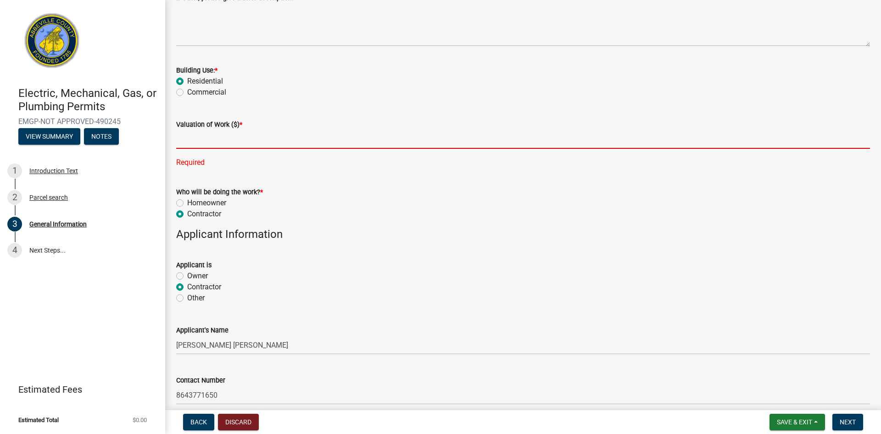
click at [256, 143] on input "text" at bounding box center [523, 139] width 694 height 19
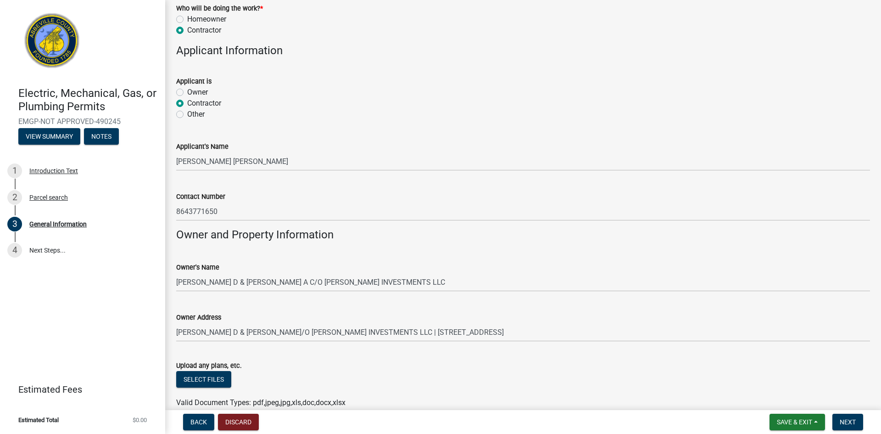
scroll to position [572, 0]
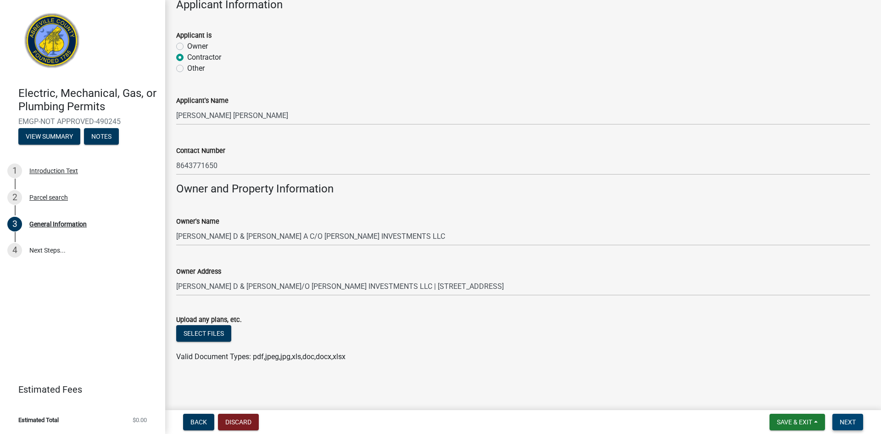
type input "1500"
click at [848, 419] on span "Next" at bounding box center [848, 421] width 16 height 7
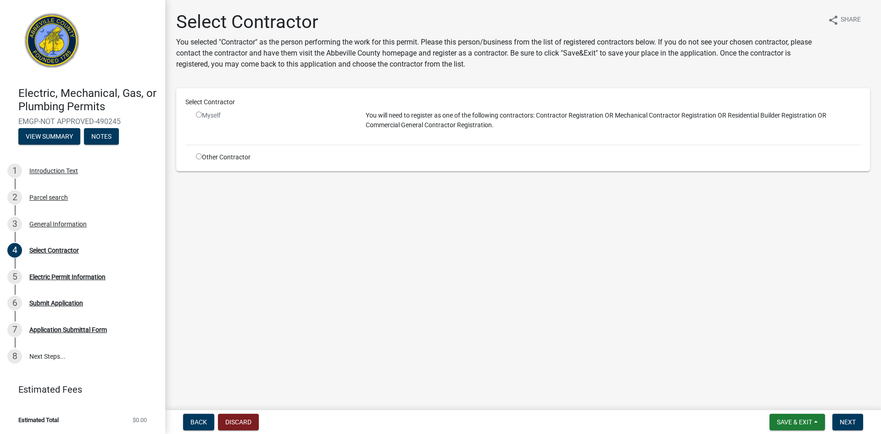
click at [196, 156] on input "radio" at bounding box center [199, 156] width 6 height 6
radio input "true"
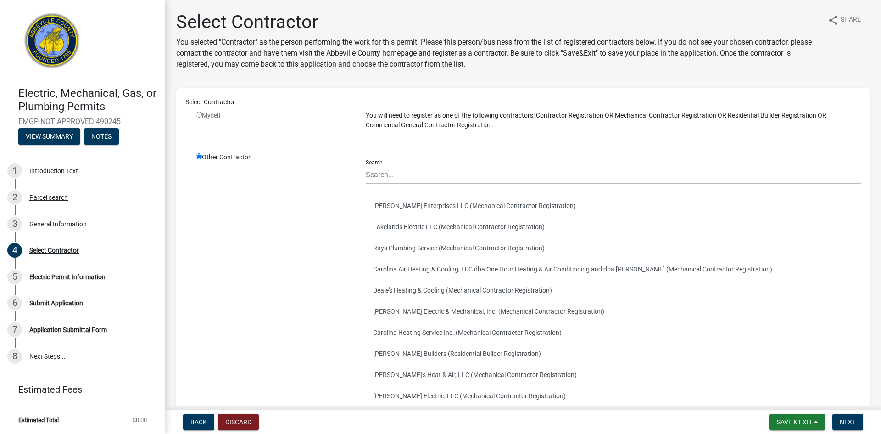
click at [198, 114] on input "radio" at bounding box center [199, 115] width 6 height 6
radio input "false"
radio input "true"
click at [200, 154] on input "radio" at bounding box center [199, 156] width 6 height 6
click at [199, 156] on input "radio" at bounding box center [199, 156] width 6 height 6
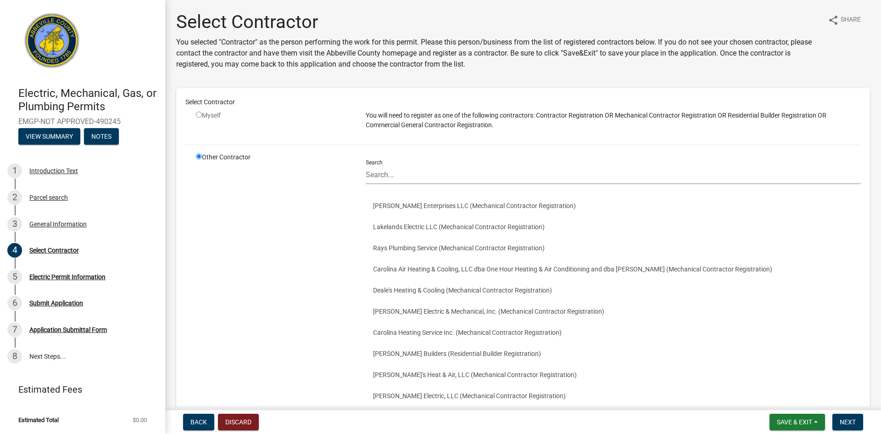
click at [200, 156] on input "radio" at bounding box center [199, 156] width 6 height 6
click at [199, 113] on input "radio" at bounding box center [199, 115] width 6 height 6
radio input "false"
radio input "true"
click at [199, 115] on input "radio" at bounding box center [199, 115] width 6 height 6
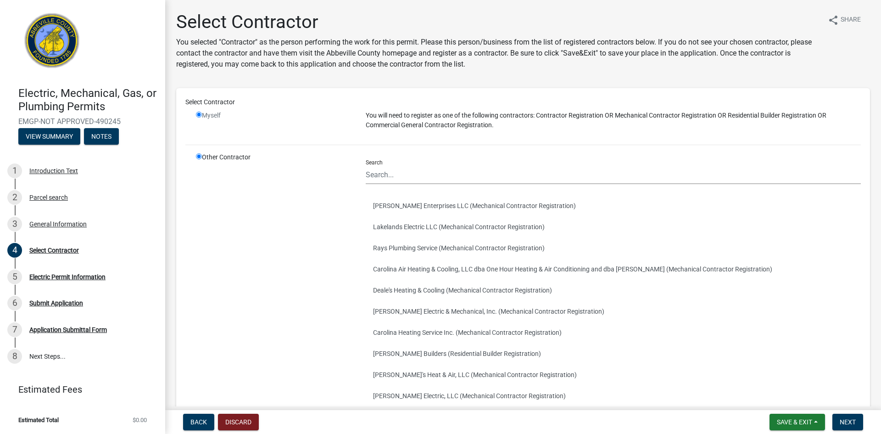
radio input "false"
radio input "true"
click at [200, 115] on input "radio" at bounding box center [199, 115] width 6 height 6
radio input "false"
radio input "true"
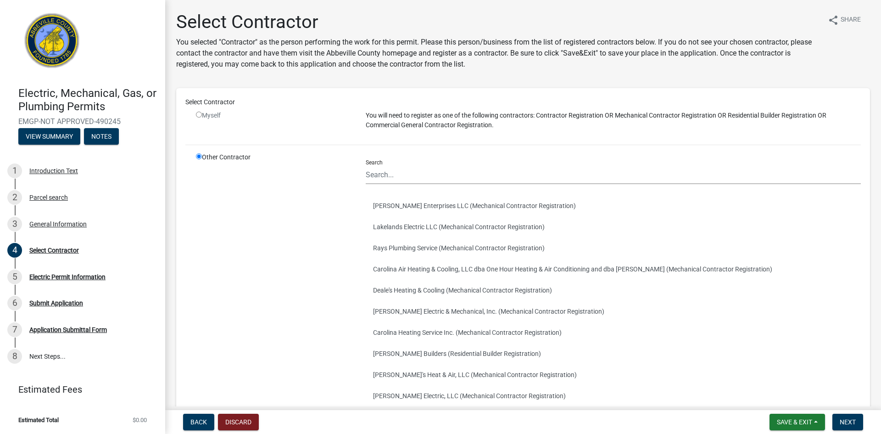
click at [201, 116] on input "radio" at bounding box center [199, 115] width 6 height 6
radio input "false"
radio input "true"
click at [202, 419] on span "Back" at bounding box center [198, 421] width 17 height 7
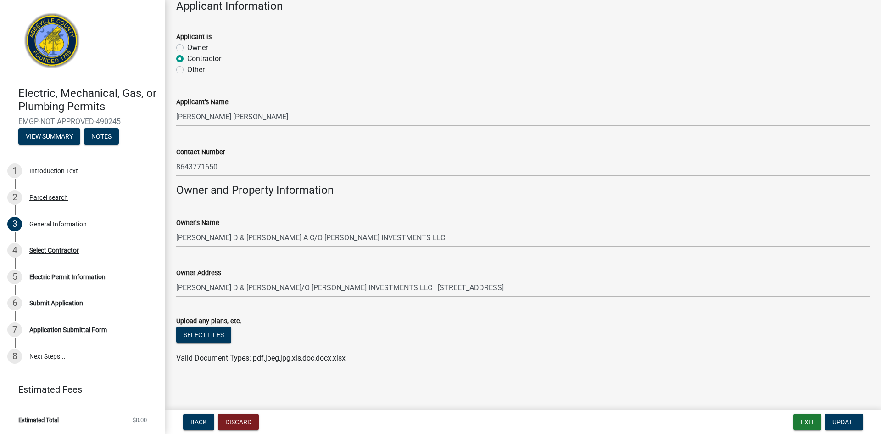
scroll to position [554, 0]
click at [837, 419] on span "Update" at bounding box center [843, 421] width 23 height 7
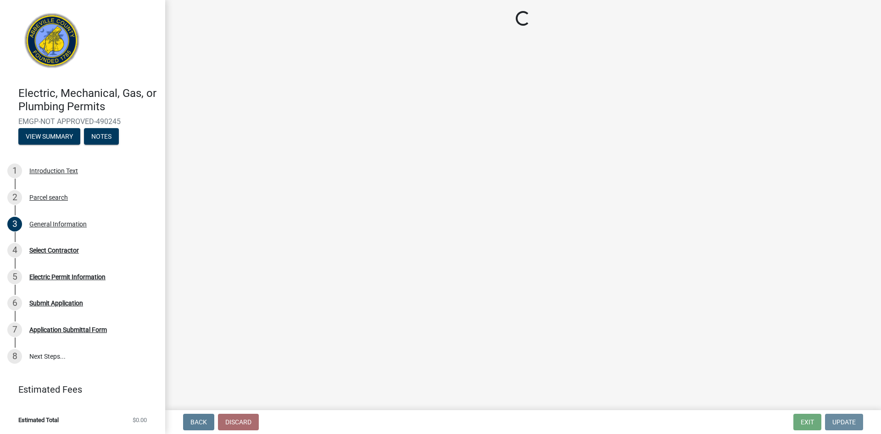
scroll to position [0, 0]
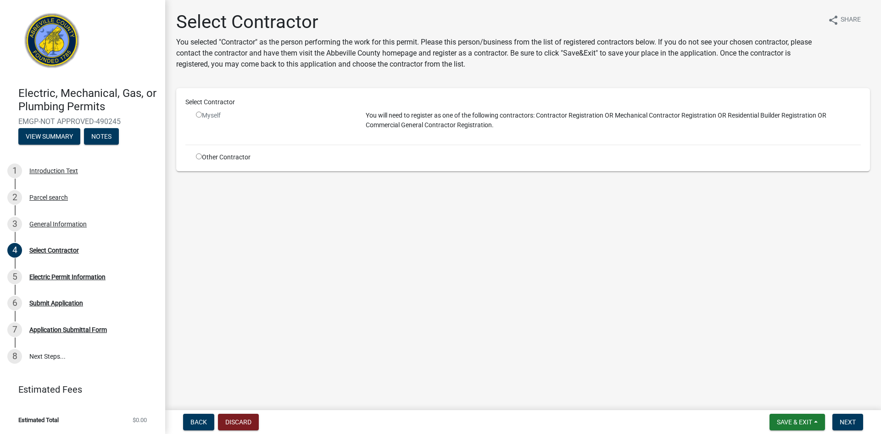
click at [201, 114] on input "radio" at bounding box center [199, 115] width 6 height 6
radio input "false"
click at [791, 420] on span "Save & Exit" at bounding box center [794, 421] width 35 height 7
click at [786, 399] on button "Save & Exit" at bounding box center [788, 398] width 73 height 22
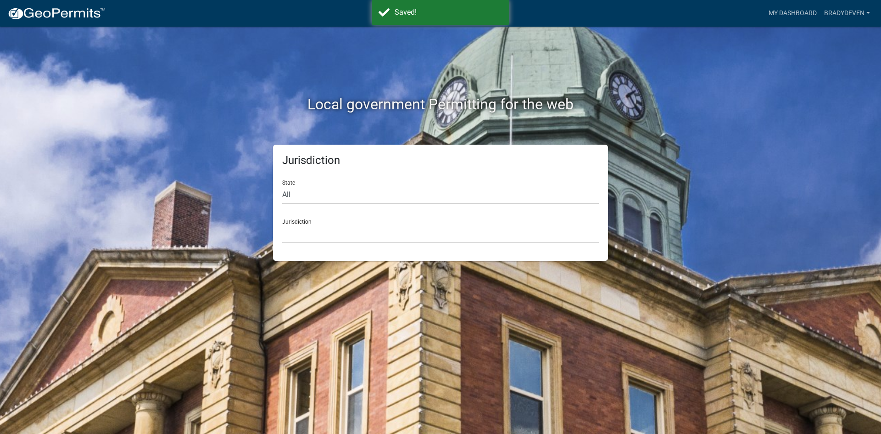
click at [127, 109] on div "Local government Permitting for the web Jurisdiction State All Colorado Georgia…" at bounding box center [440, 217] width 881 height 434
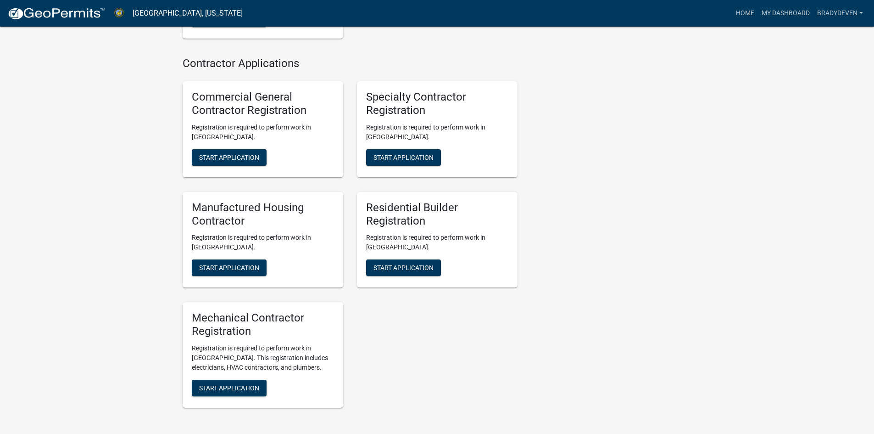
scroll to position [687, 0]
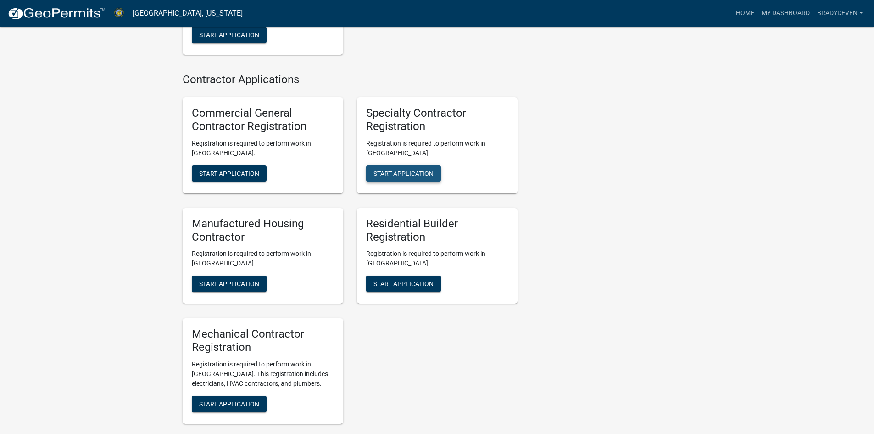
click at [421, 169] on span "Start Application" at bounding box center [404, 172] width 60 height 7
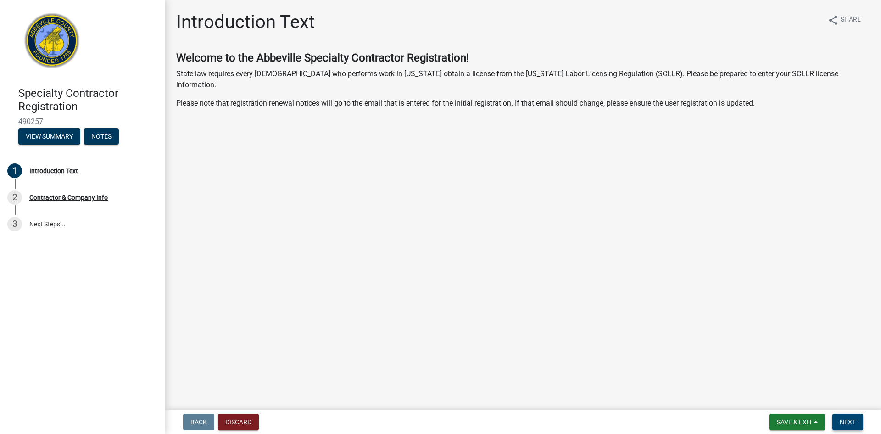
click at [848, 418] on span "Next" at bounding box center [848, 421] width 16 height 7
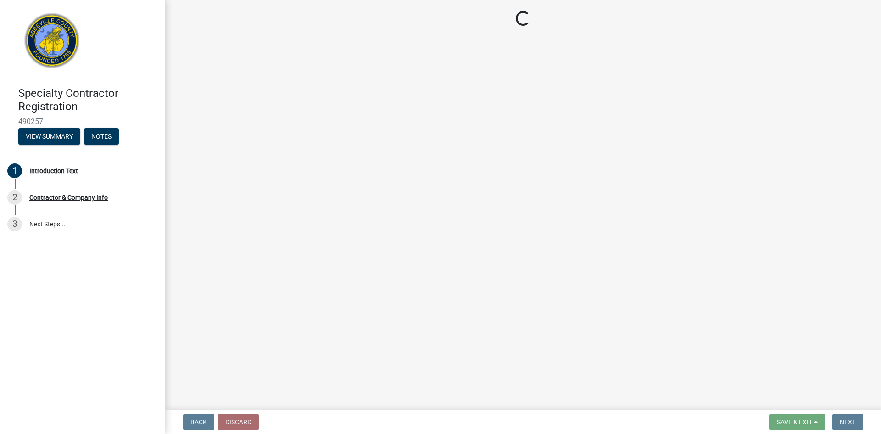
select select "SC"
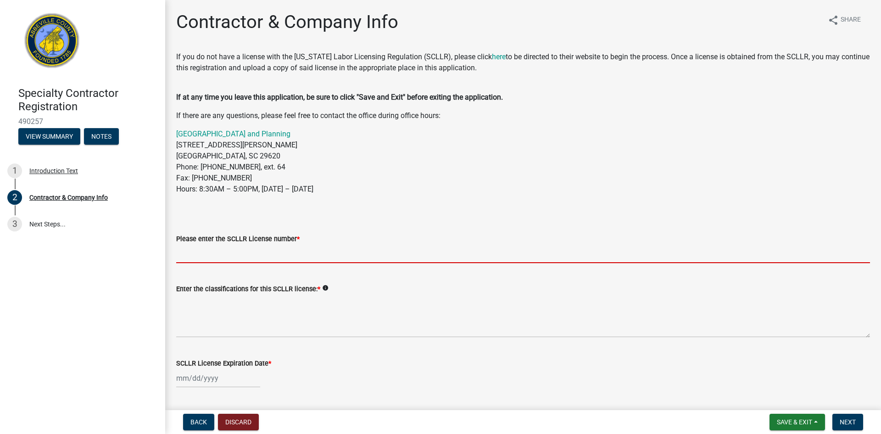
click at [262, 251] on input "Please enter the SCLLR License number *" at bounding box center [523, 253] width 694 height 19
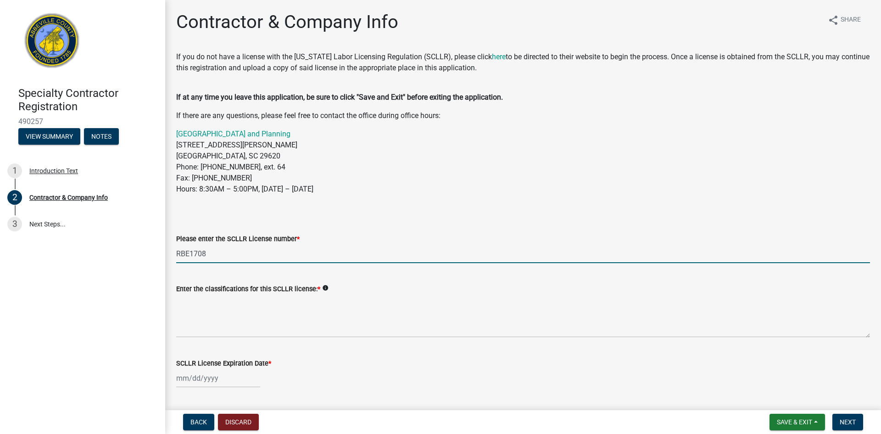
type input "RBE1708"
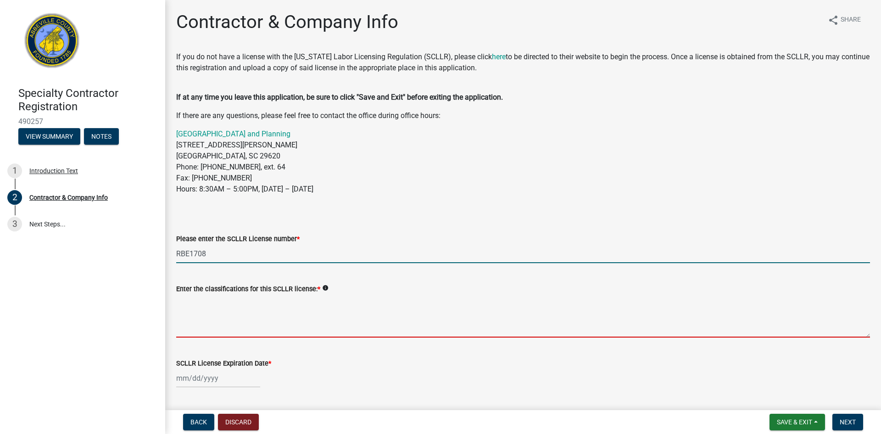
click at [246, 315] on textarea "Enter the classifications for this SCLLR license: *" at bounding box center [523, 315] width 694 height 43
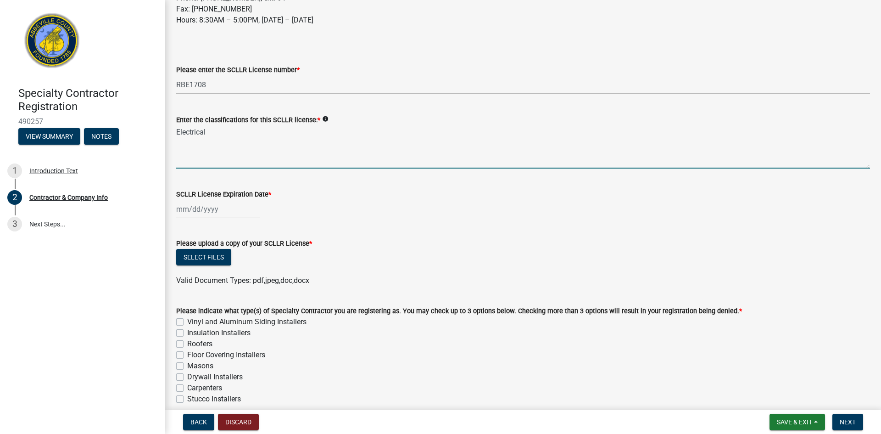
scroll to position [184, 0]
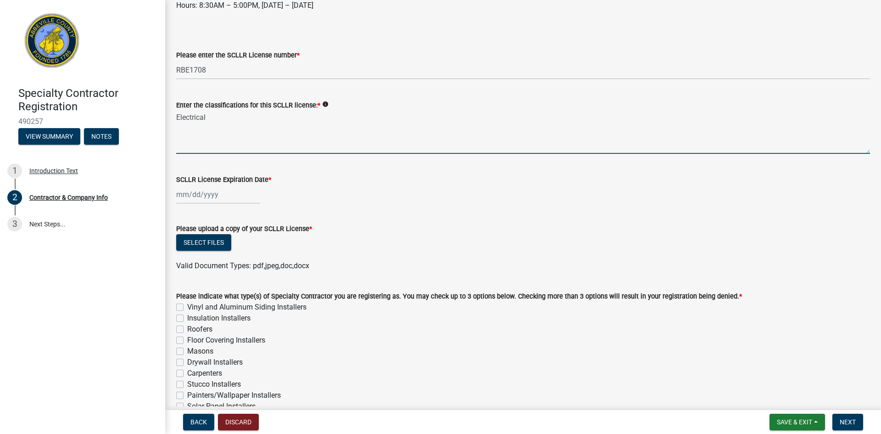
type textarea "Electrical"
click at [216, 197] on div at bounding box center [218, 194] width 84 height 19
select select "10"
select select "2025"
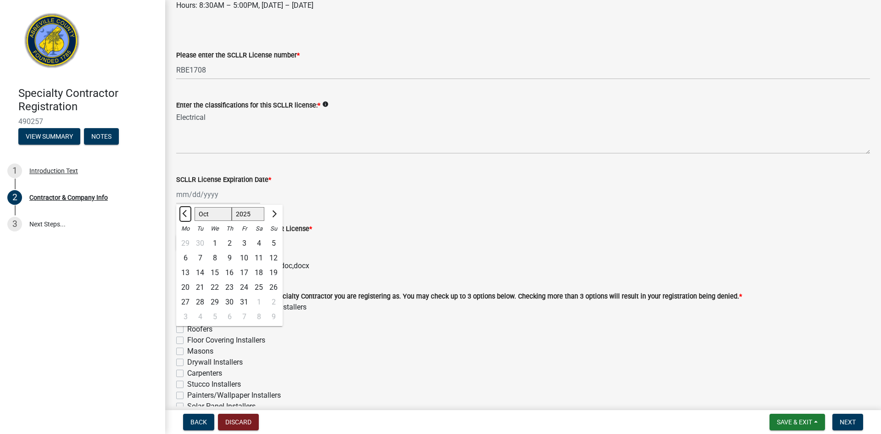
click at [185, 210] on span "Previous month" at bounding box center [185, 213] width 7 height 7
click at [273, 214] on span "Next month" at bounding box center [273, 213] width 7 height 7
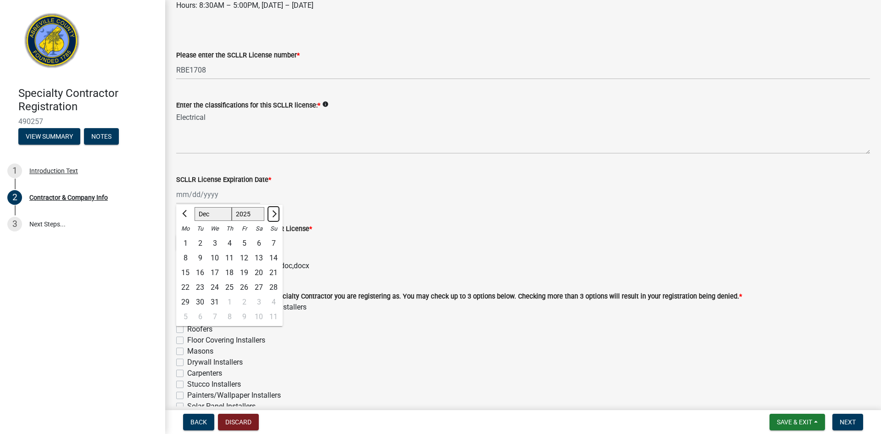
select select "1"
select select "2026"
click at [273, 214] on span "Next month" at bounding box center [273, 213] width 7 height 7
click at [272, 214] on span "Next month" at bounding box center [273, 213] width 7 height 7
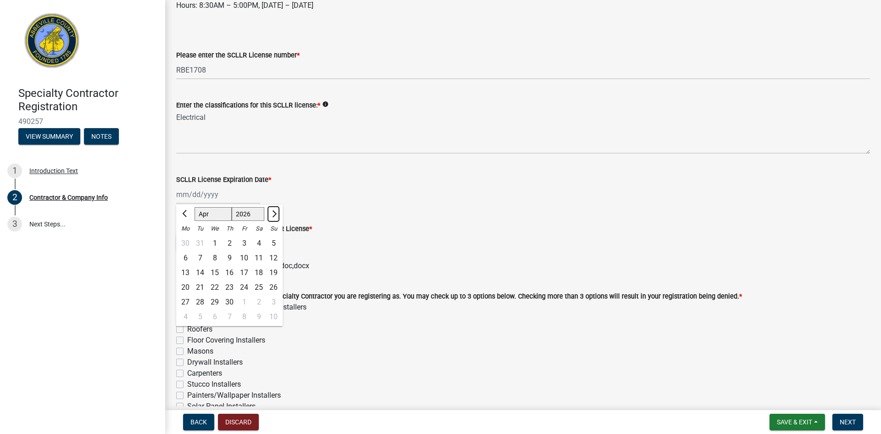
click at [272, 215] on span "Next month" at bounding box center [273, 213] width 7 height 7
click at [271, 215] on span "Next month" at bounding box center [273, 213] width 7 height 7
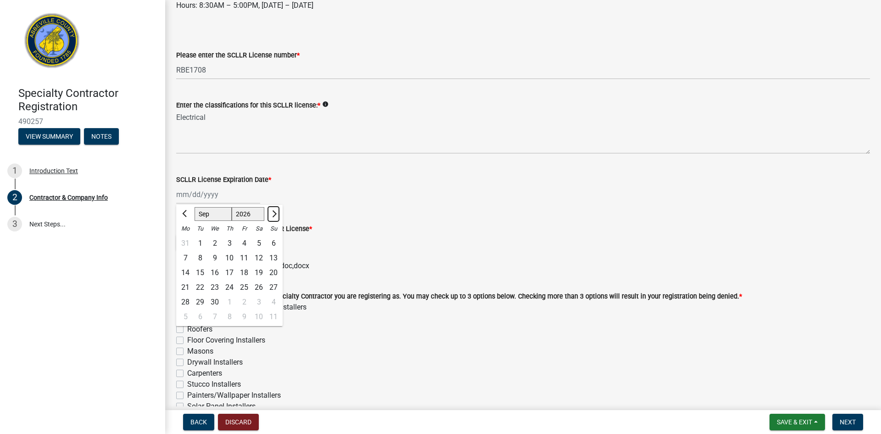
click at [271, 215] on span "Next month" at bounding box center [273, 213] width 7 height 7
select select "1"
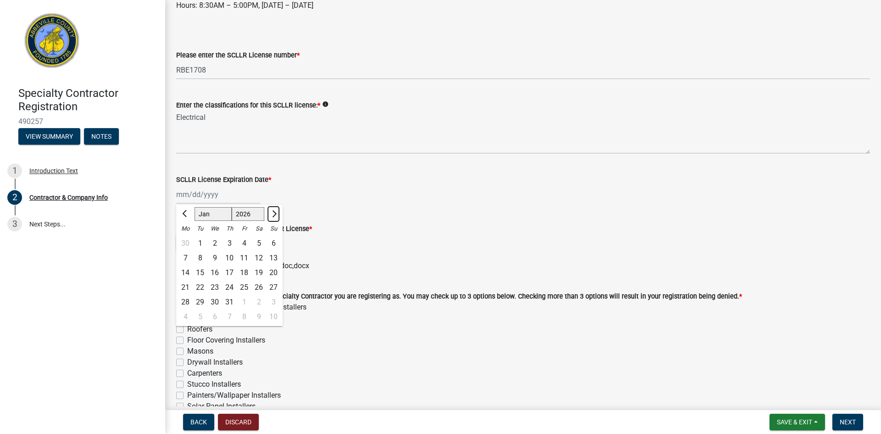
select select "2027"
click at [273, 213] on span "Next month" at bounding box center [273, 213] width 7 height 7
click at [272, 213] on span "Next month" at bounding box center [273, 213] width 7 height 7
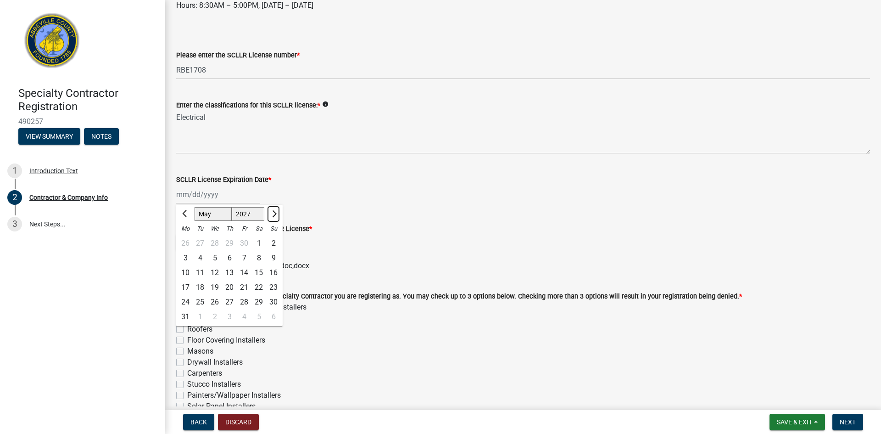
click at [272, 213] on span "Next month" at bounding box center [273, 213] width 7 height 7
select select "6"
click at [214, 304] on div "30" at bounding box center [214, 302] width 15 height 15
type input "[DATE]"
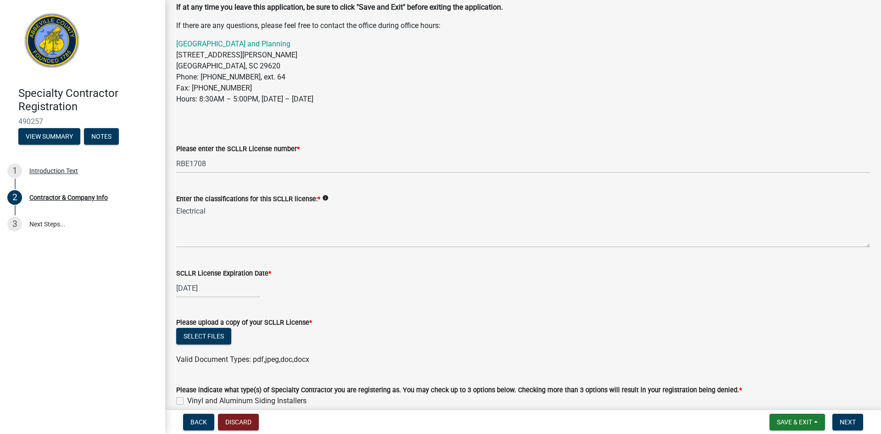
scroll to position [0, 0]
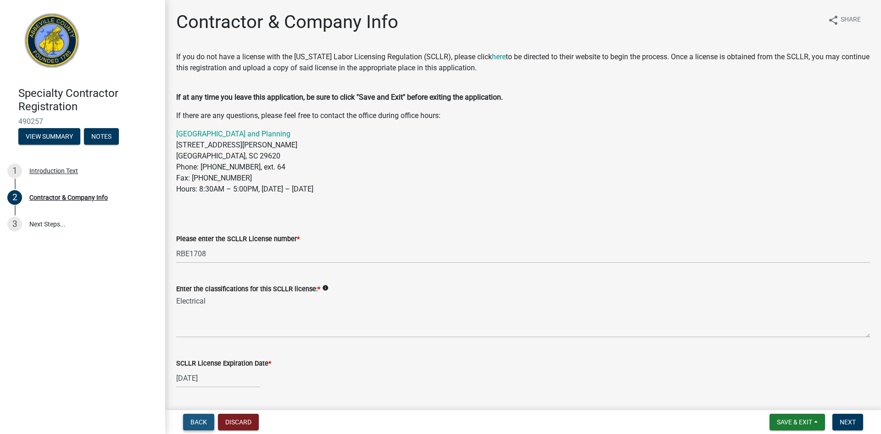
click at [186, 422] on button "Back" at bounding box center [198, 421] width 31 height 17
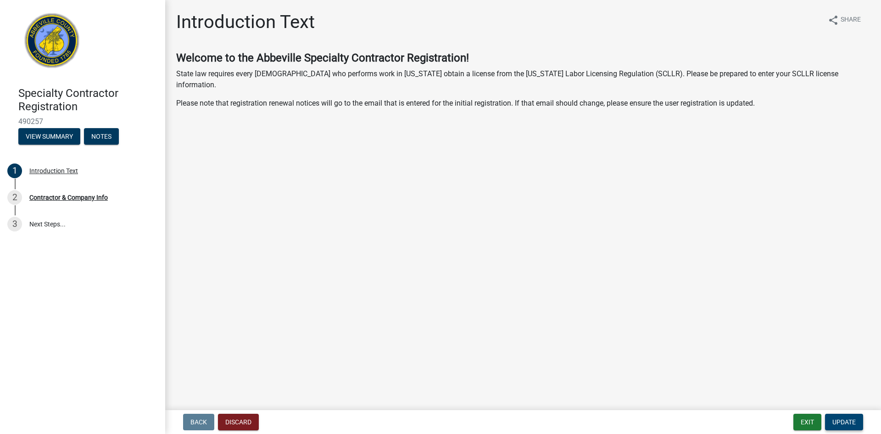
click at [846, 426] on button "Update" at bounding box center [844, 421] width 38 height 17
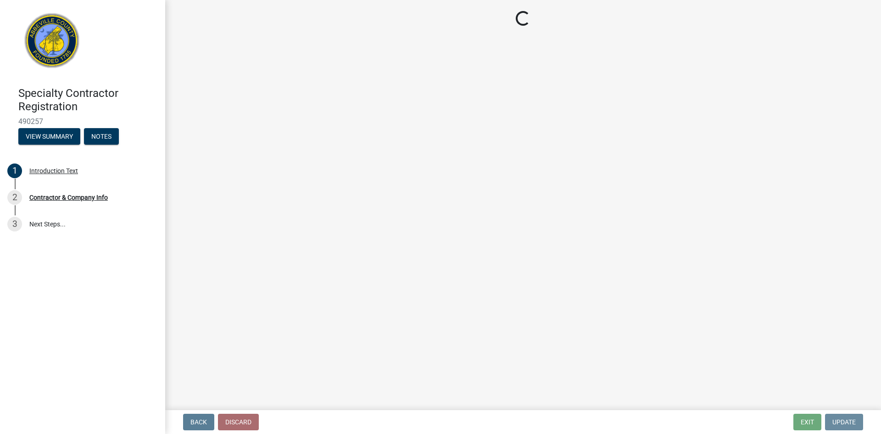
select select "SC"
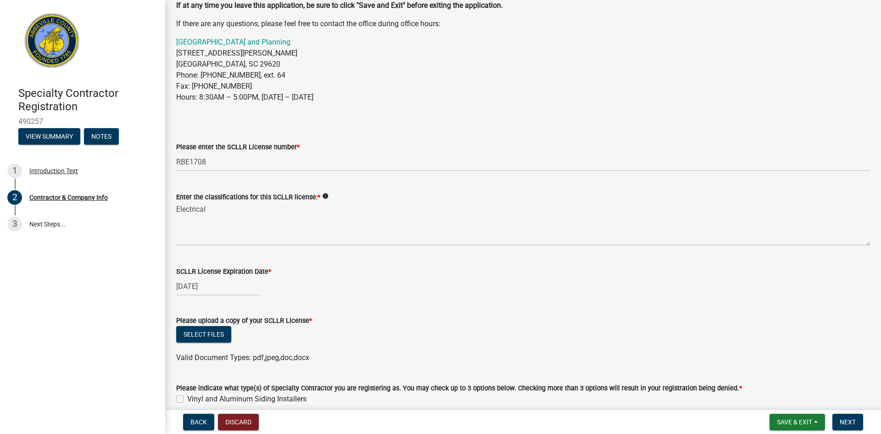
scroll to position [138, 0]
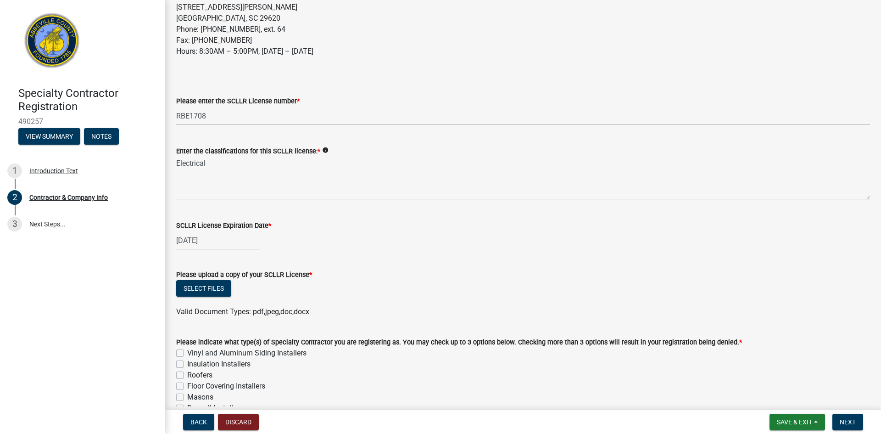
click at [323, 148] on icon "info" at bounding box center [325, 150] width 6 height 6
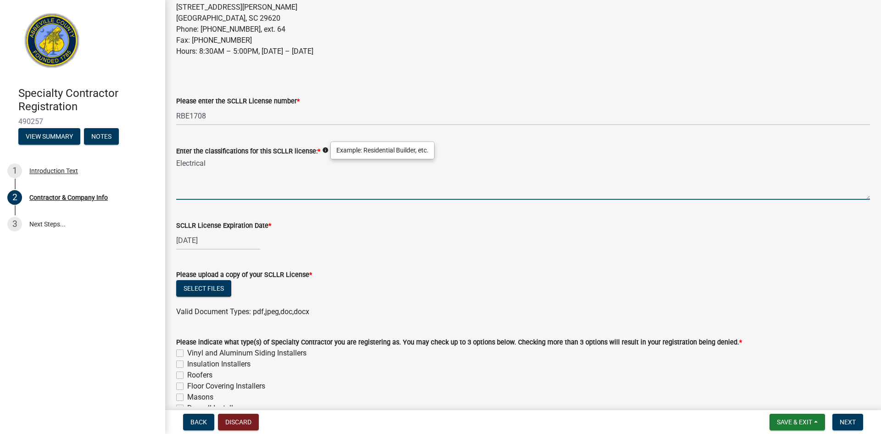
click at [516, 162] on textarea "Electrical" at bounding box center [523, 177] width 694 height 43
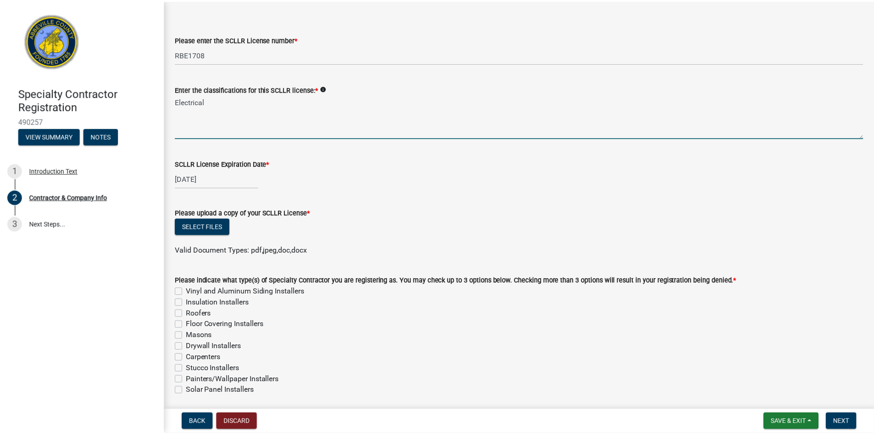
scroll to position [275, 0]
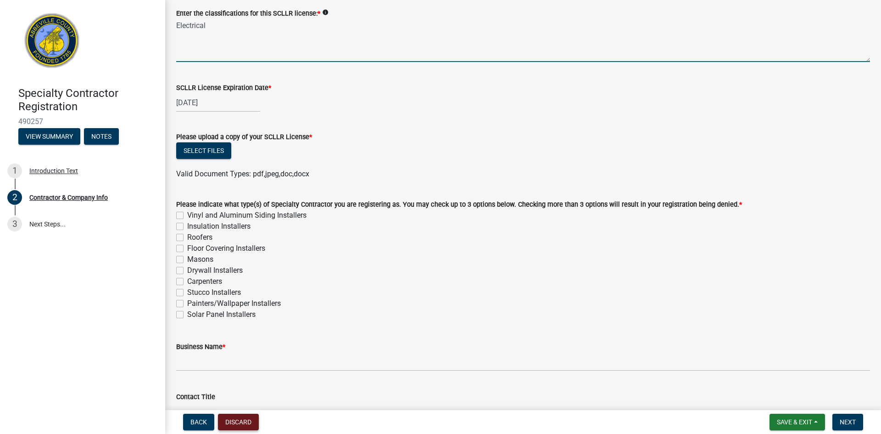
click at [251, 414] on button "Discard" at bounding box center [238, 421] width 41 height 17
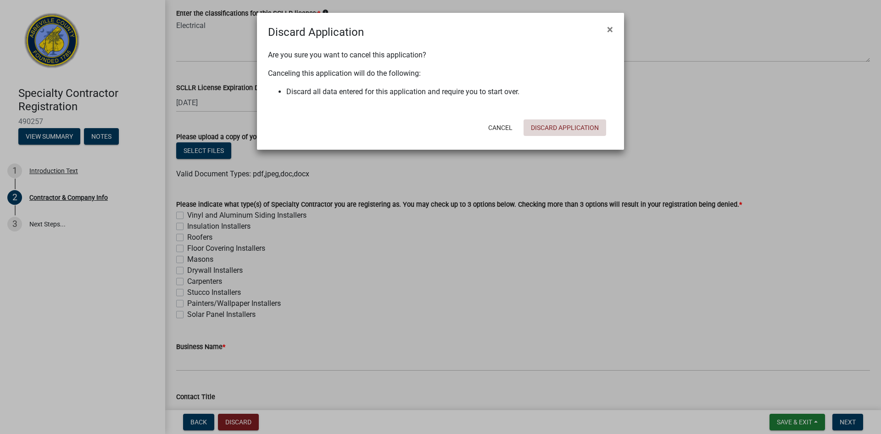
click at [547, 126] on button "Discard Application" at bounding box center [565, 127] width 83 height 17
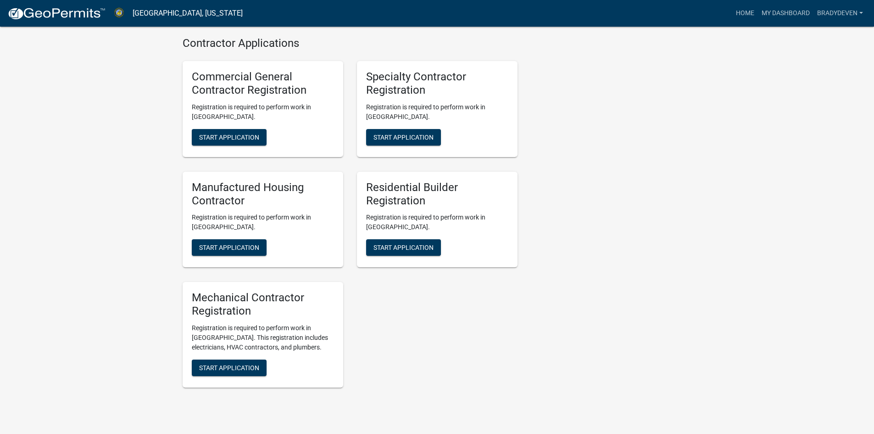
scroll to position [733, 0]
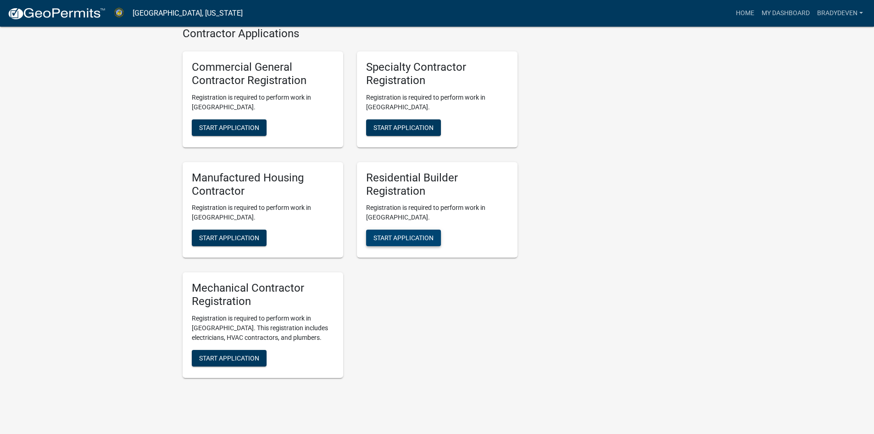
click at [395, 234] on span "Start Application" at bounding box center [404, 237] width 60 height 7
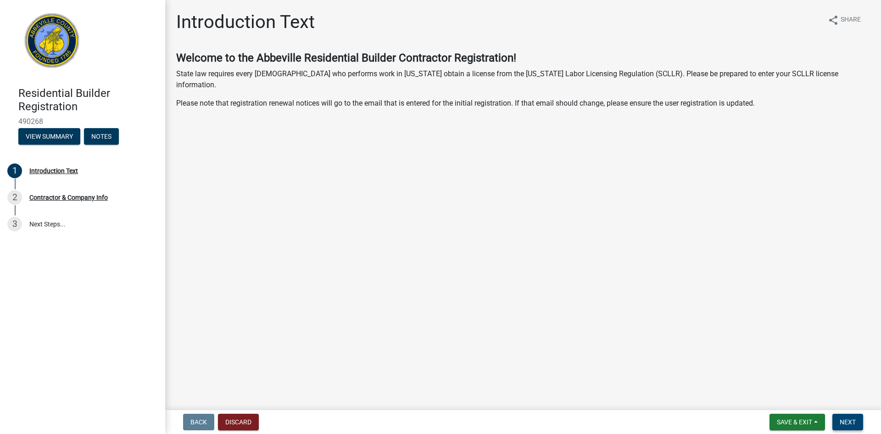
click at [855, 424] on span "Next" at bounding box center [848, 421] width 16 height 7
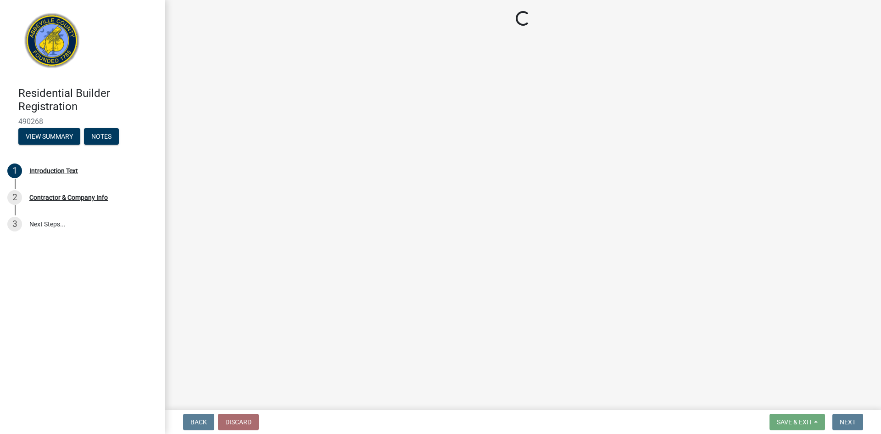
select select "SC"
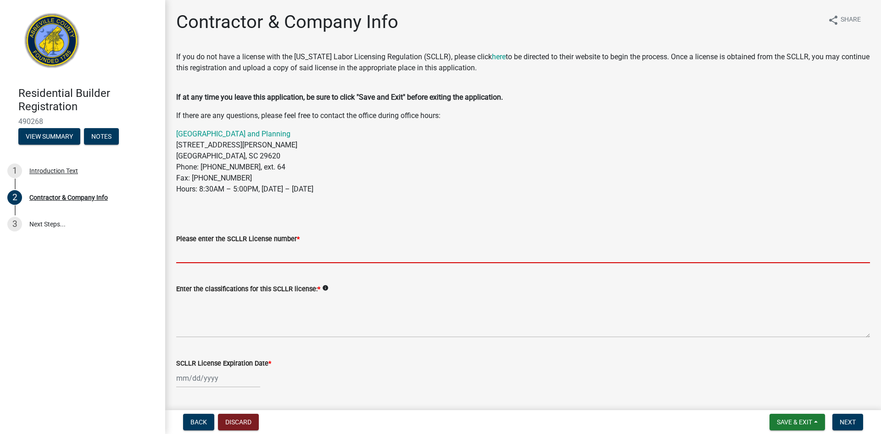
click at [285, 255] on input "Please enter the SCLLR License number *" at bounding box center [523, 253] width 694 height 19
type input "RBE1708"
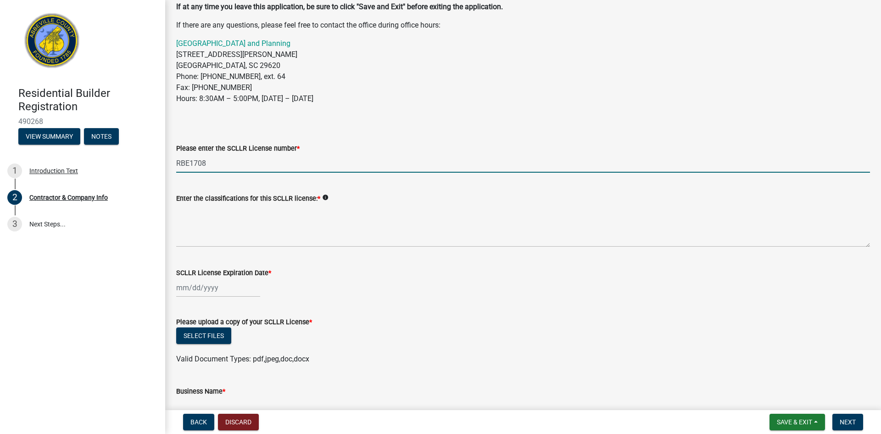
scroll to position [92, 0]
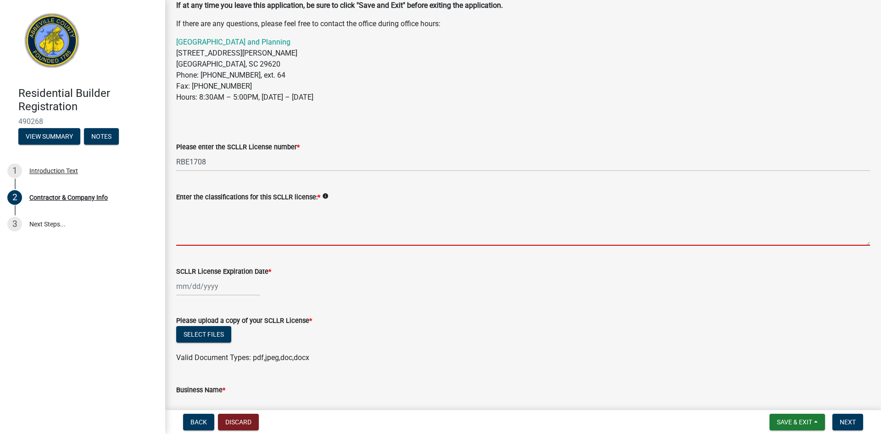
click at [273, 235] on textarea "Enter the classifications for this SCLLR license: *" at bounding box center [523, 223] width 694 height 43
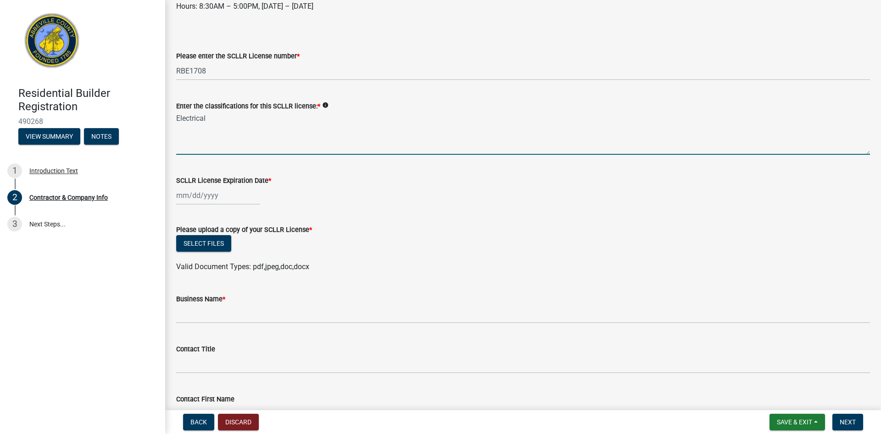
scroll to position [184, 0]
type textarea "Electrical"
click at [234, 200] on div at bounding box center [218, 194] width 84 height 19
select select "10"
select select "2025"
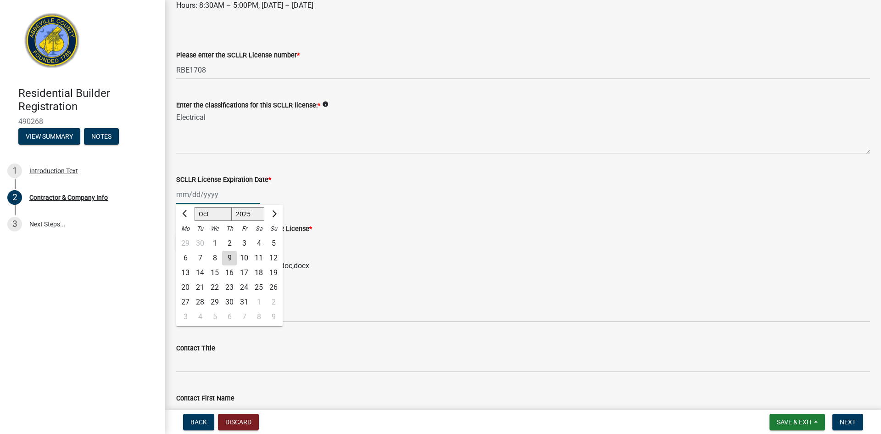
click at [182, 198] on input "SCLLR License Expiration Date *" at bounding box center [218, 194] width 84 height 19
type input "[DATE]"
click at [388, 206] on wm-data-entity-input "SCLLR License Expiration Date * [DATE] Jan Feb Mar Apr May Jun [DATE] Aug Sep O…" at bounding box center [523, 186] width 694 height 51
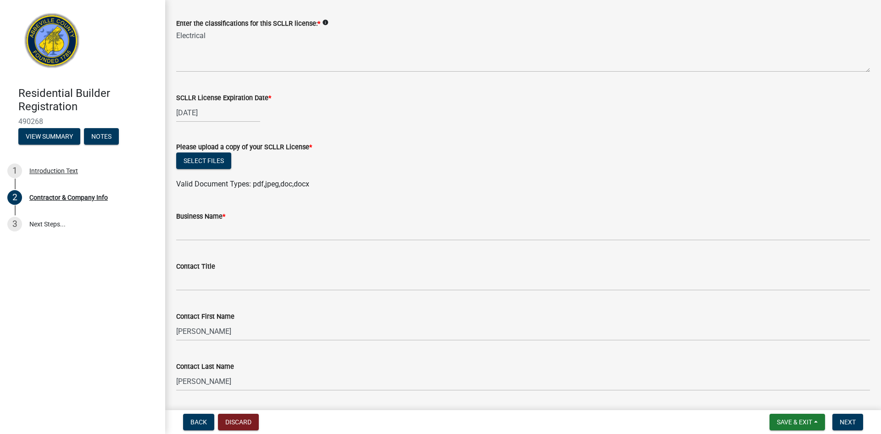
scroll to position [275, 0]
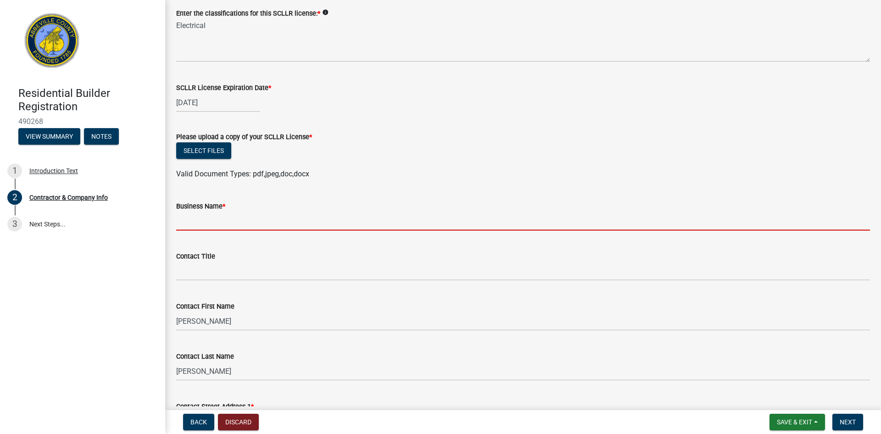
click at [266, 218] on input "Business Name *" at bounding box center [523, 221] width 694 height 19
type input "[PERSON_NAME]"
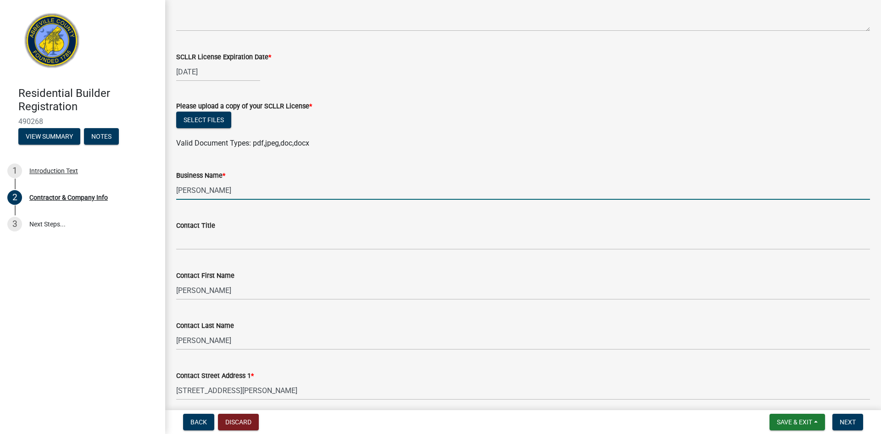
scroll to position [367, 0]
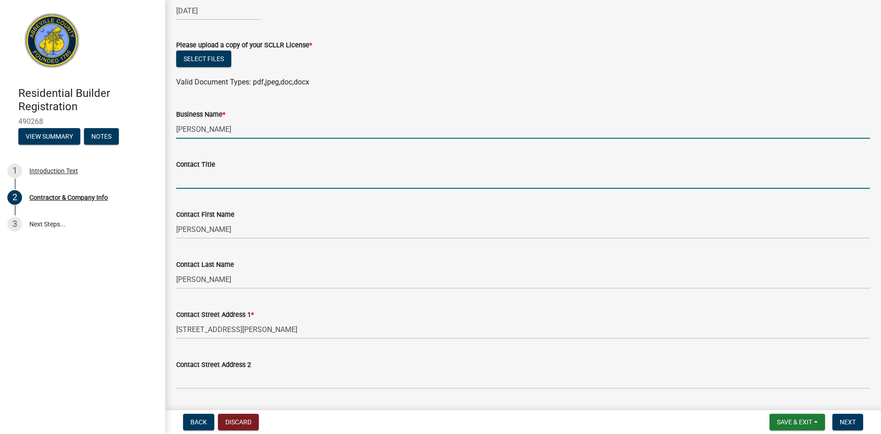
click at [266, 178] on input "Contact Title" at bounding box center [523, 179] width 694 height 19
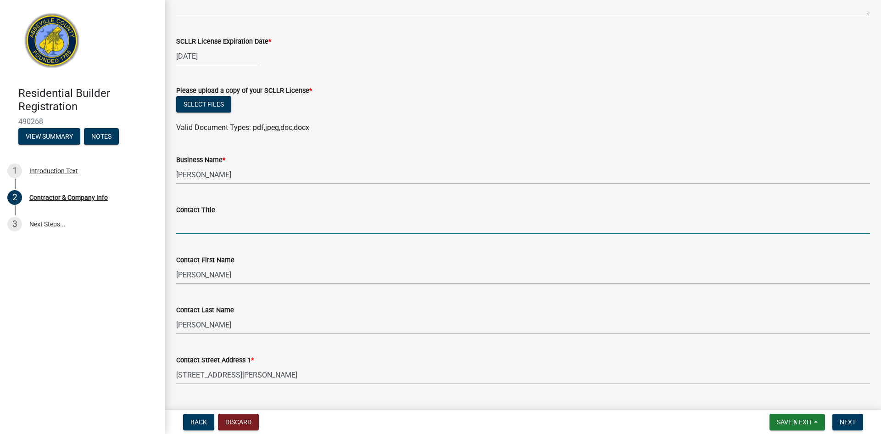
scroll to position [317, 0]
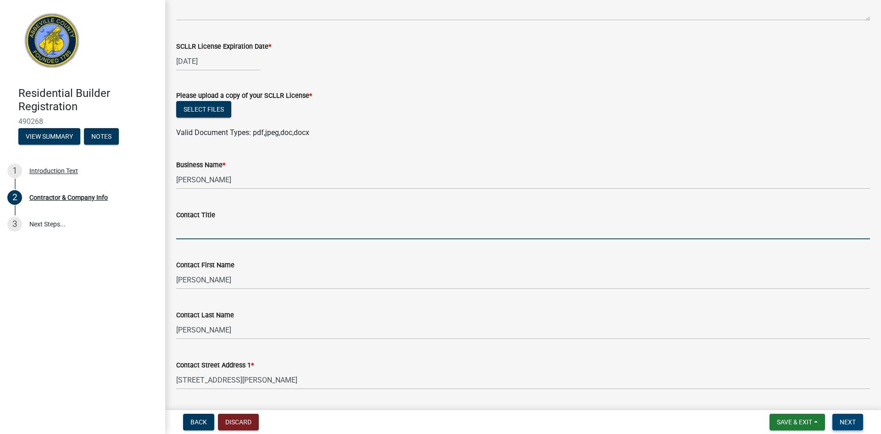
click at [855, 421] on span "Next" at bounding box center [848, 421] width 16 height 7
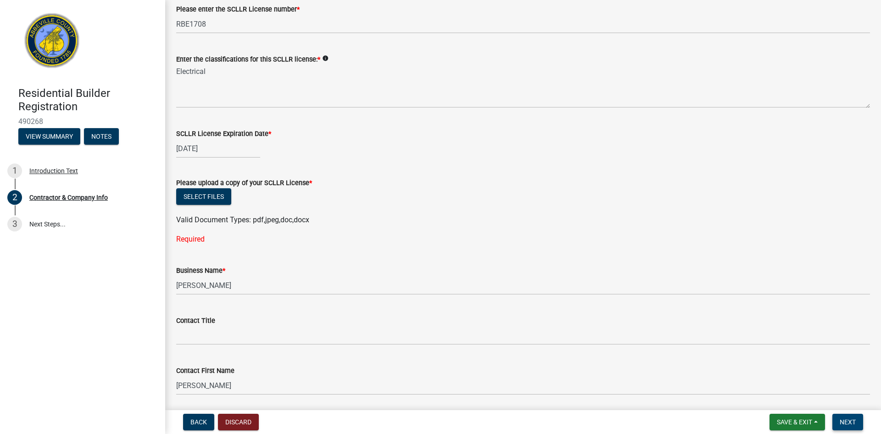
scroll to position [275, 0]
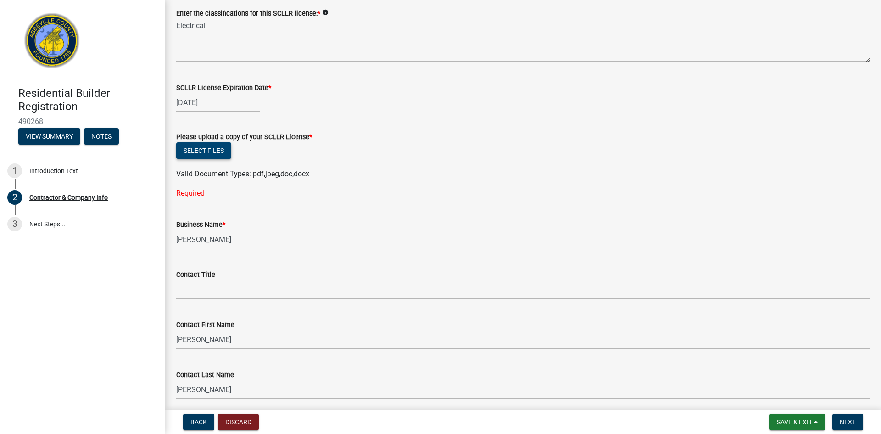
click at [208, 155] on button "Select files" at bounding box center [203, 150] width 55 height 17
click at [217, 153] on button "Select files" at bounding box center [203, 150] width 55 height 17
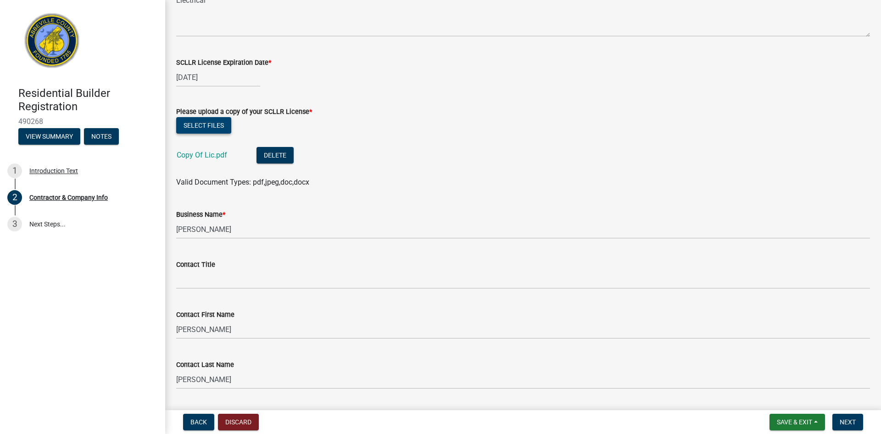
scroll to position [321, 0]
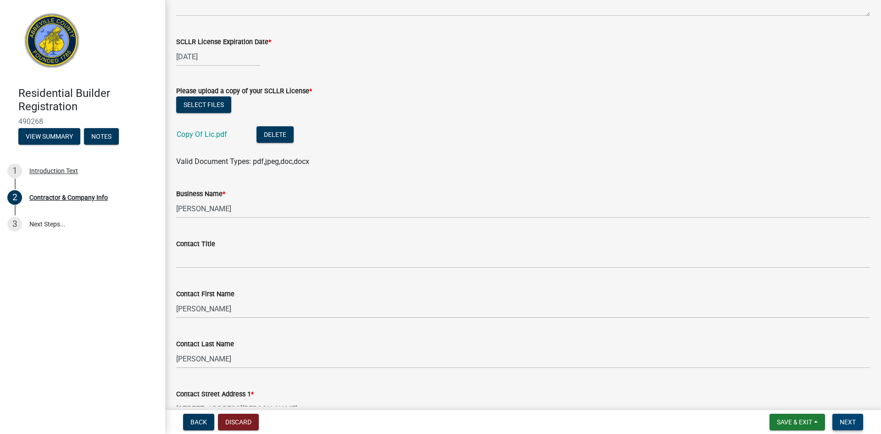
click at [860, 423] on button "Next" at bounding box center [847, 421] width 31 height 17
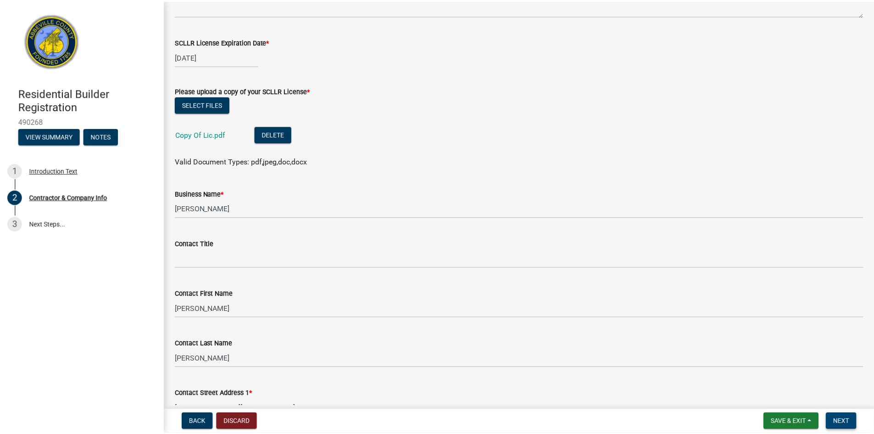
scroll to position [0, 0]
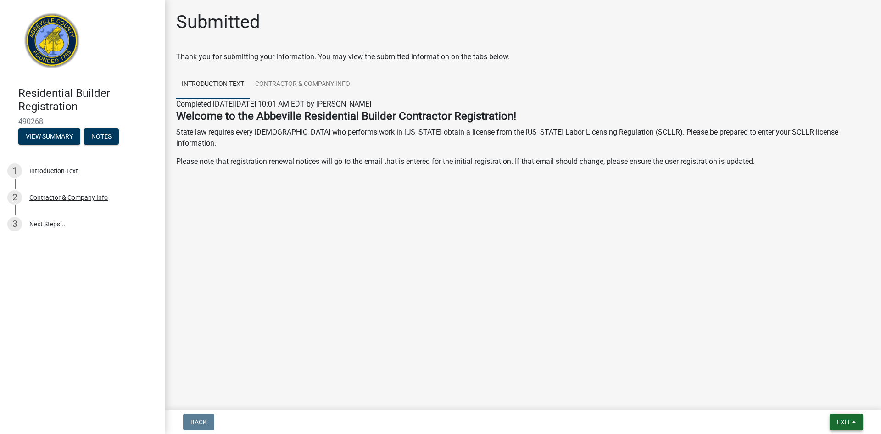
click at [845, 422] on span "Exit" at bounding box center [843, 421] width 13 height 7
click at [680, 359] on main "Submitted Thank you for submitting your information. You may view the submitted…" at bounding box center [523, 203] width 716 height 406
click at [837, 421] on span "Exit" at bounding box center [843, 421] width 13 height 7
click at [815, 398] on button "Save & Exit" at bounding box center [826, 398] width 73 height 22
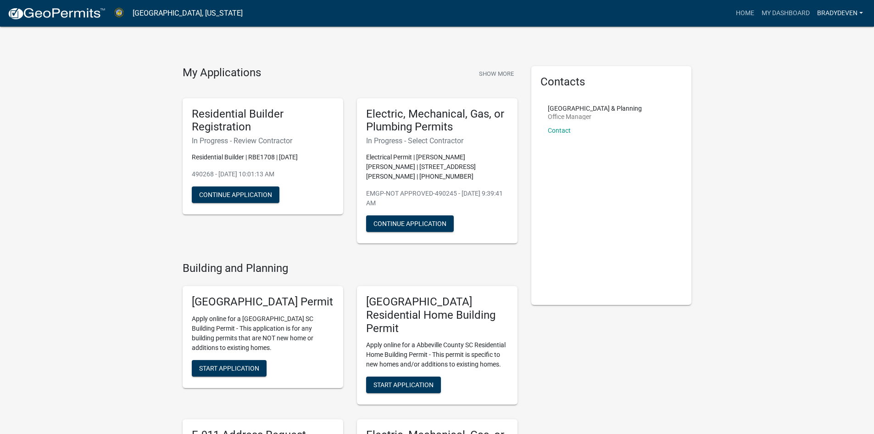
click at [854, 11] on link "Bradydeven" at bounding box center [840, 13] width 53 height 17
click at [818, 34] on link "Account" at bounding box center [827, 38] width 78 height 22
click at [430, 215] on button "Continue Application" at bounding box center [410, 223] width 88 height 17
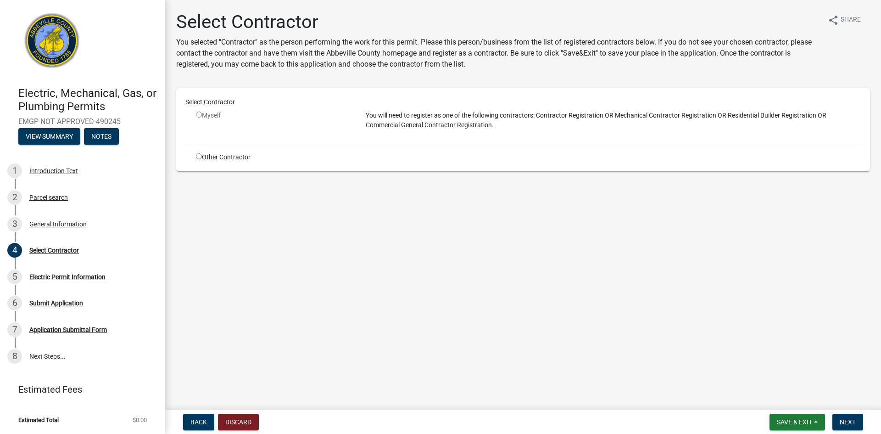
click at [199, 114] on input "radio" at bounding box center [199, 115] width 6 height 6
radio input "false"
click at [850, 421] on span "Next" at bounding box center [848, 421] width 16 height 7
click at [199, 157] on input "radio" at bounding box center [199, 156] width 6 height 6
radio input "true"
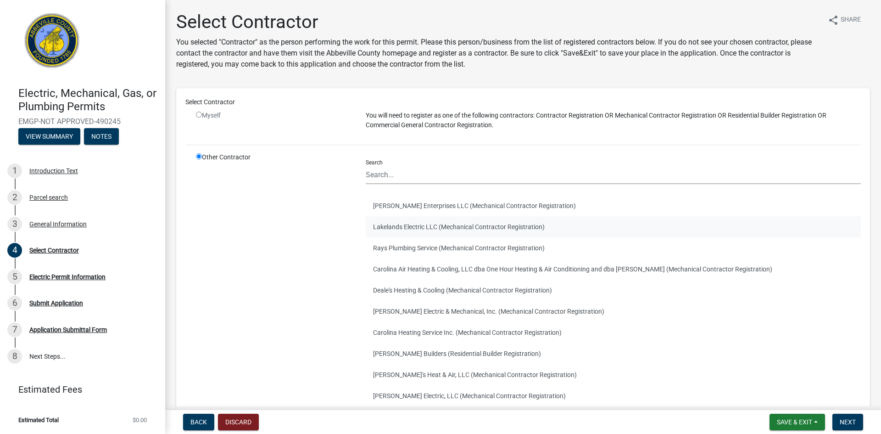
scroll to position [46, 0]
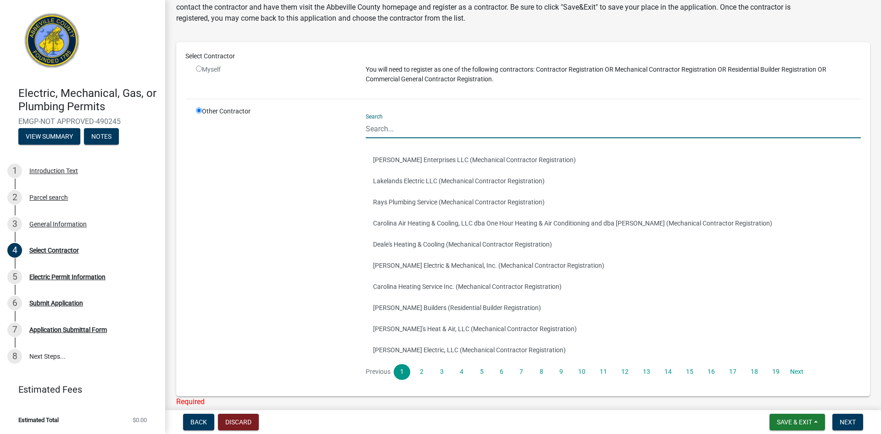
click at [401, 132] on input "Search" at bounding box center [613, 128] width 495 height 19
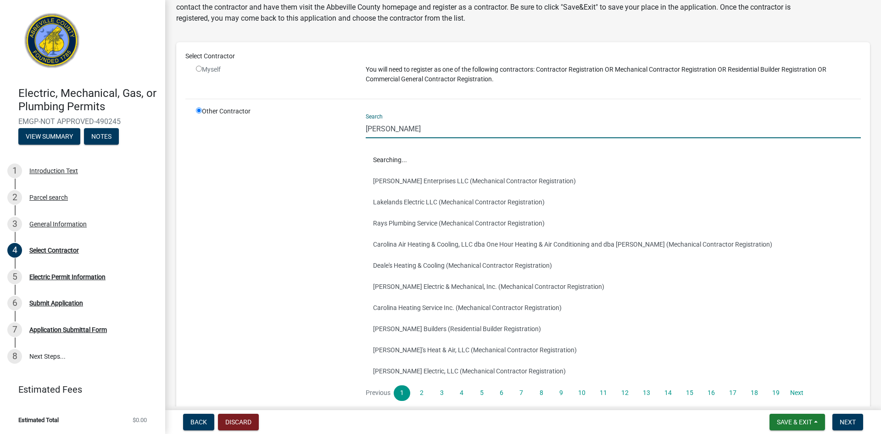
scroll to position [0, 0]
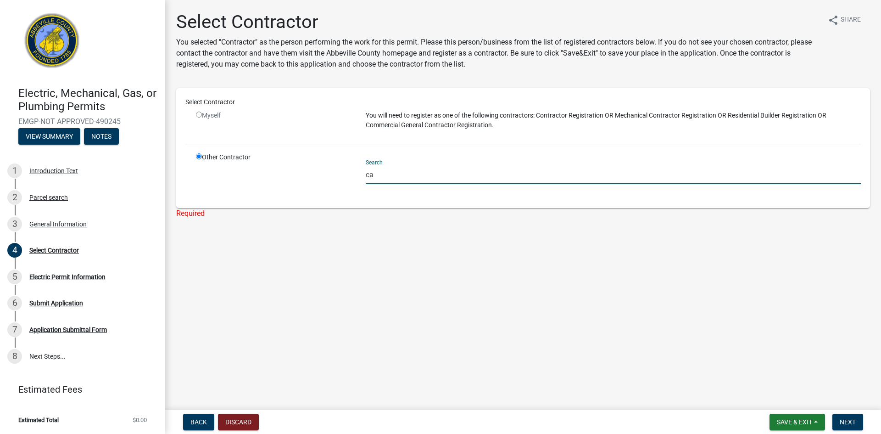
type input "c"
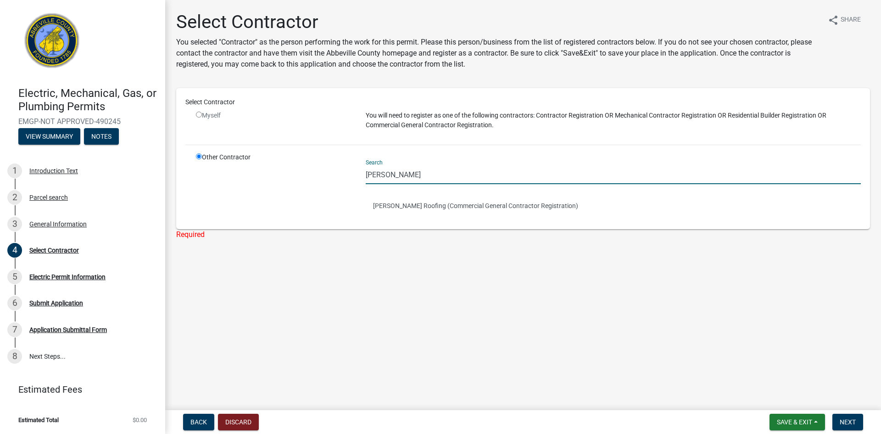
type input "[PERSON_NAME]"
click at [639, 251] on div "Select Contractor You selected "Contractor" as the person performing the work f…" at bounding box center [523, 133] width 708 height 245
click at [439, 335] on main "Select Contractor You selected "Contractor" as the person performing the work f…" at bounding box center [523, 203] width 716 height 406
